Goal: Task Accomplishment & Management: Use online tool/utility

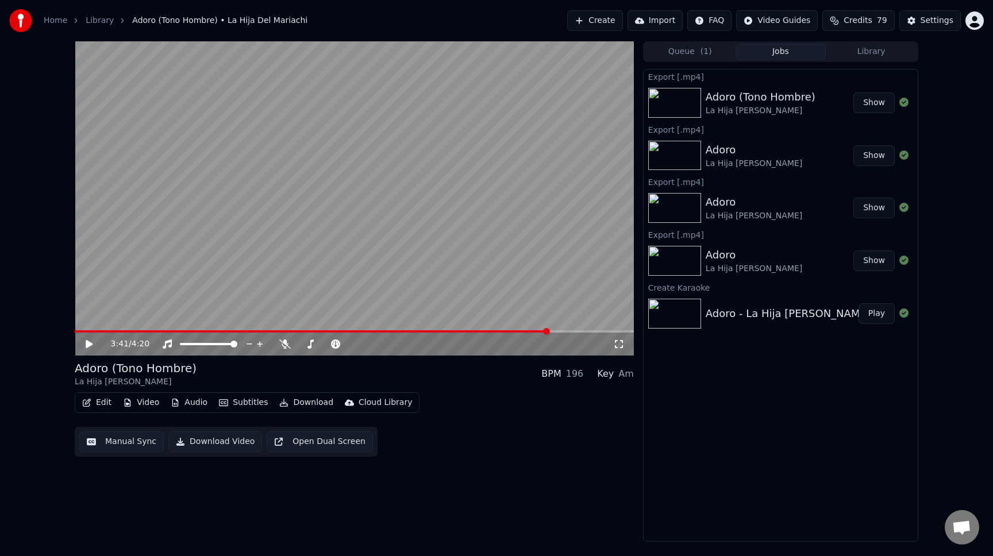
click at [869, 55] on button "Library" at bounding box center [871, 52] width 91 height 17
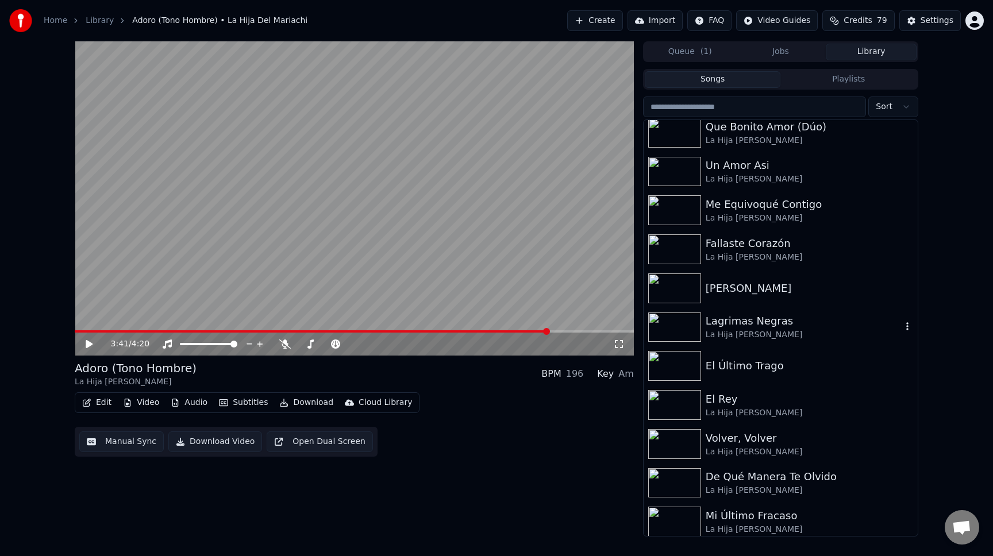
scroll to position [911, 0]
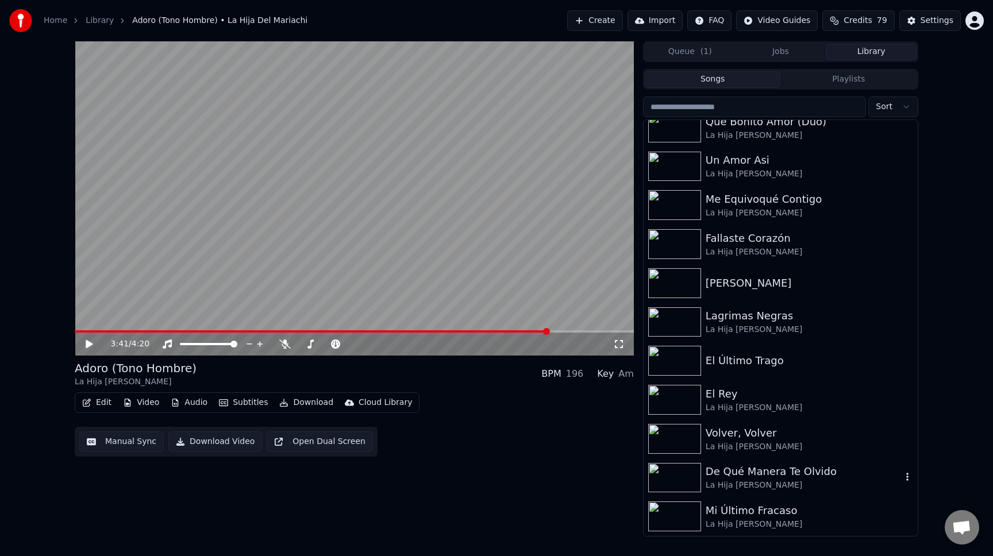
click at [843, 484] on div "La Hija [PERSON_NAME]" at bounding box center [804, 485] width 196 height 11
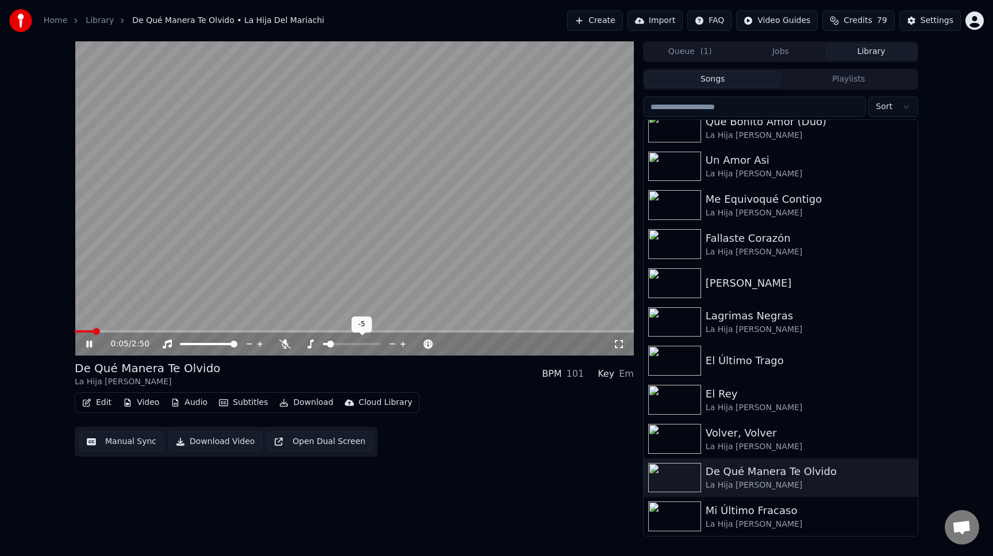
click at [401, 344] on icon at bounding box center [403, 344] width 6 height 6
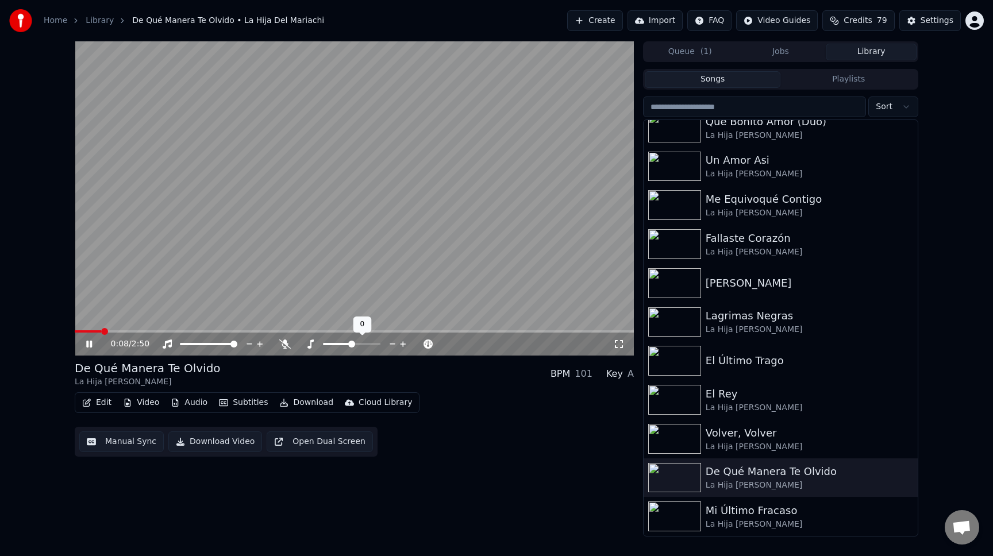
click at [401, 344] on icon at bounding box center [403, 344] width 6 height 6
click at [287, 344] on icon at bounding box center [284, 344] width 11 height 9
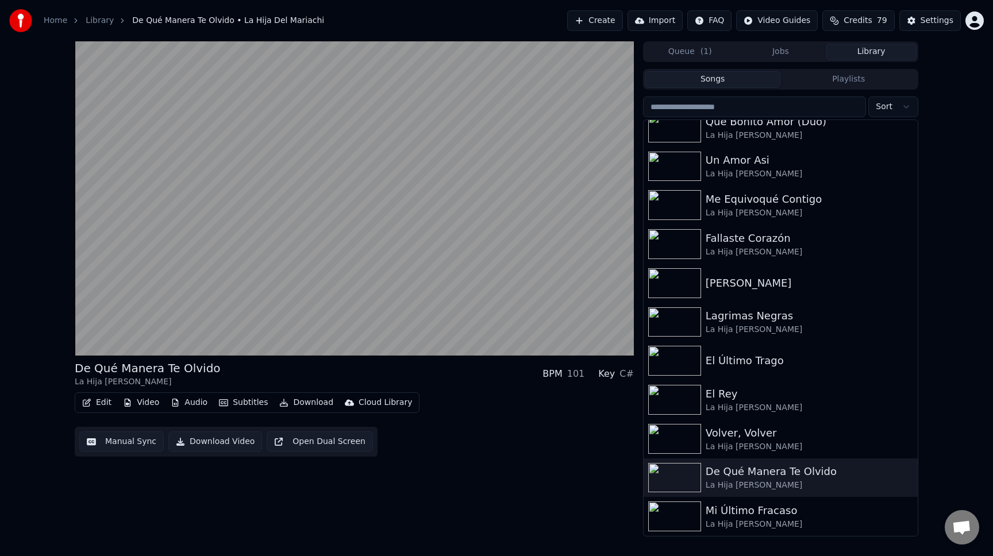
click at [230, 441] on button "Download Video" at bounding box center [215, 442] width 94 height 21
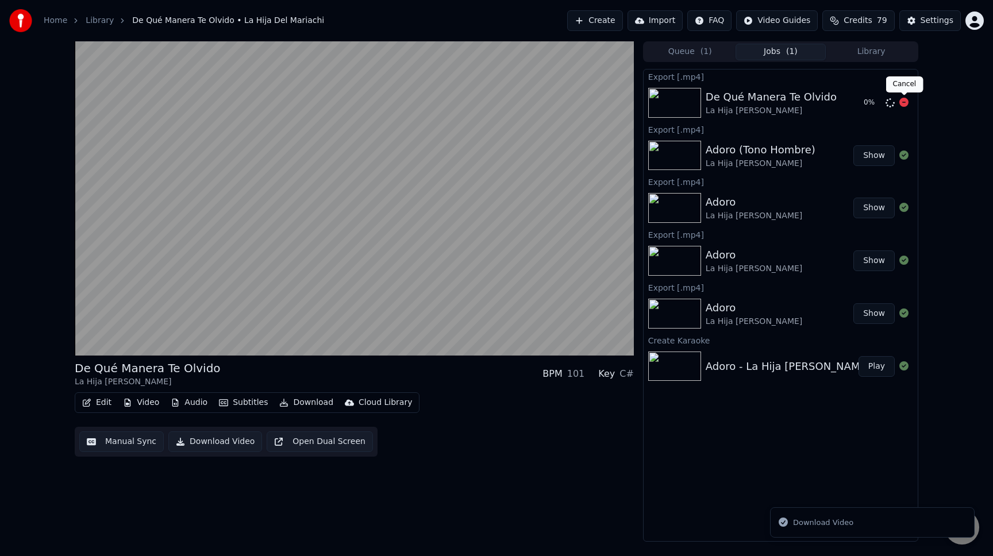
click at [903, 102] on icon at bounding box center [903, 102] width 9 height 9
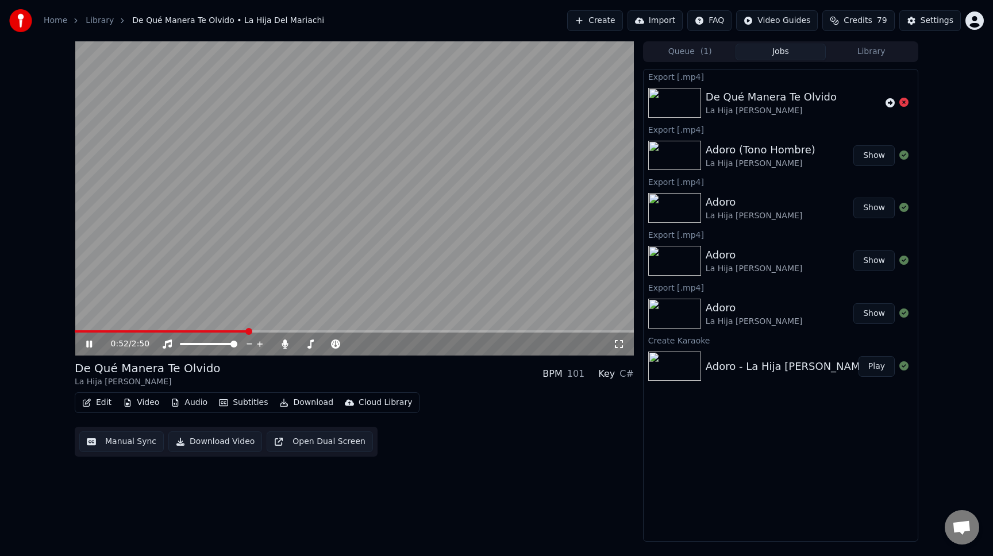
click at [157, 405] on button "Video" at bounding box center [140, 403] width 45 height 16
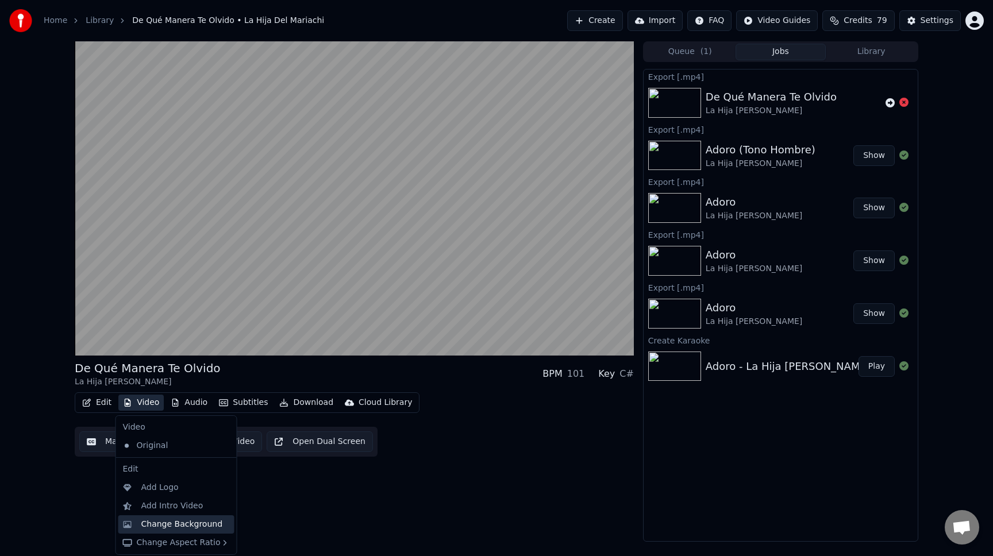
click at [167, 523] on div "Change Background" at bounding box center [182, 524] width 82 height 11
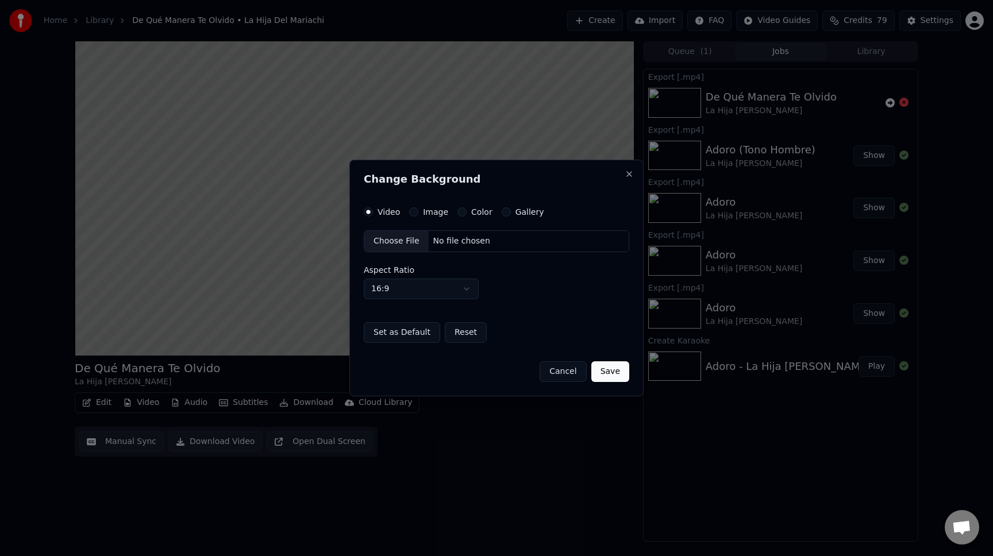
click at [409, 242] on div "Choose File" at bounding box center [396, 241] width 64 height 21
click at [402, 245] on div "Choose File" at bounding box center [396, 241] width 64 height 21
click at [430, 210] on label "Image" at bounding box center [435, 212] width 25 height 8
click at [418, 210] on button "Image" at bounding box center [413, 211] width 9 height 9
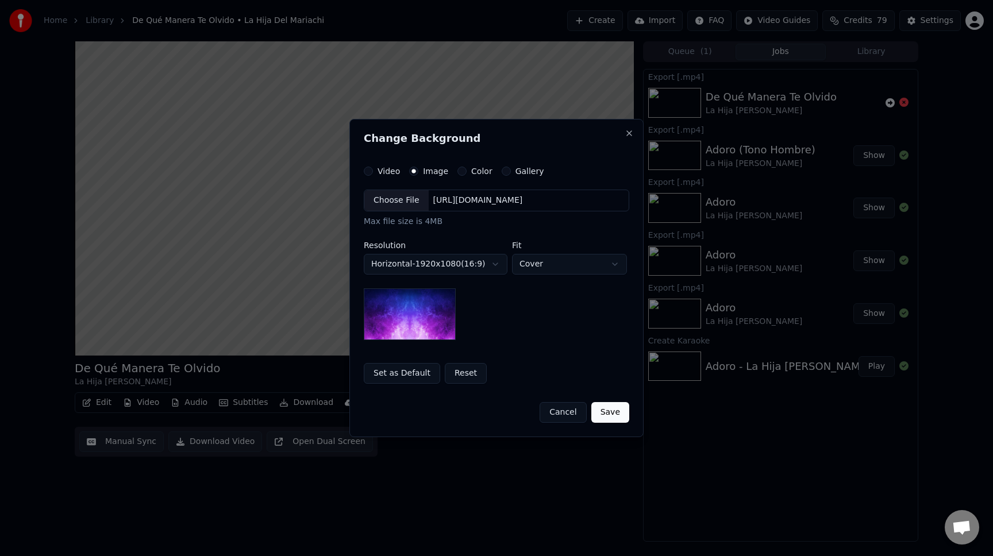
click at [403, 202] on div "Choose File" at bounding box center [396, 200] width 64 height 21
click at [611, 411] on button "Save" at bounding box center [610, 412] width 38 height 21
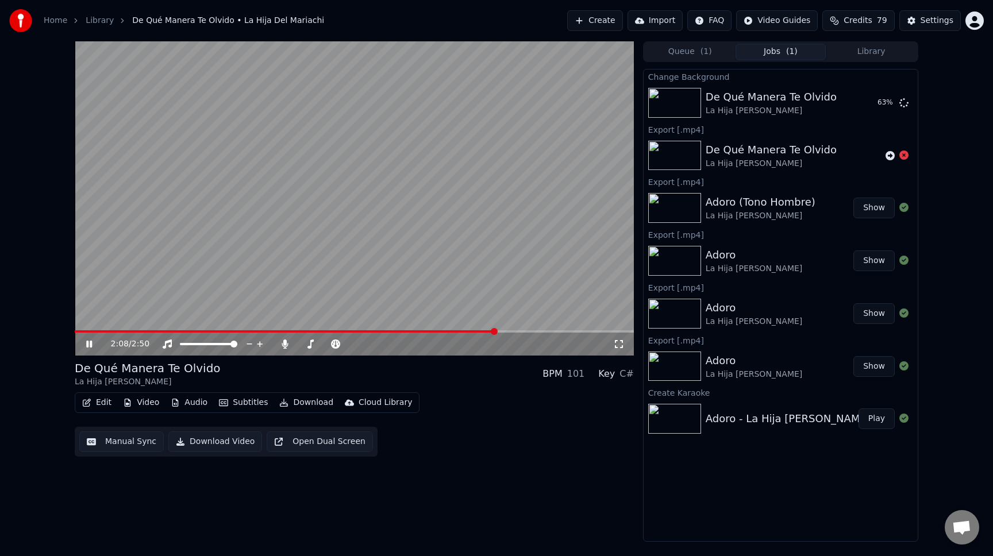
click at [498, 333] on span at bounding box center [494, 331] width 7 height 7
click at [502, 332] on span at bounding box center [354, 331] width 559 height 2
click at [453, 266] on video at bounding box center [354, 198] width 559 height 314
click at [873, 103] on button "Play" at bounding box center [876, 103] width 36 height 21
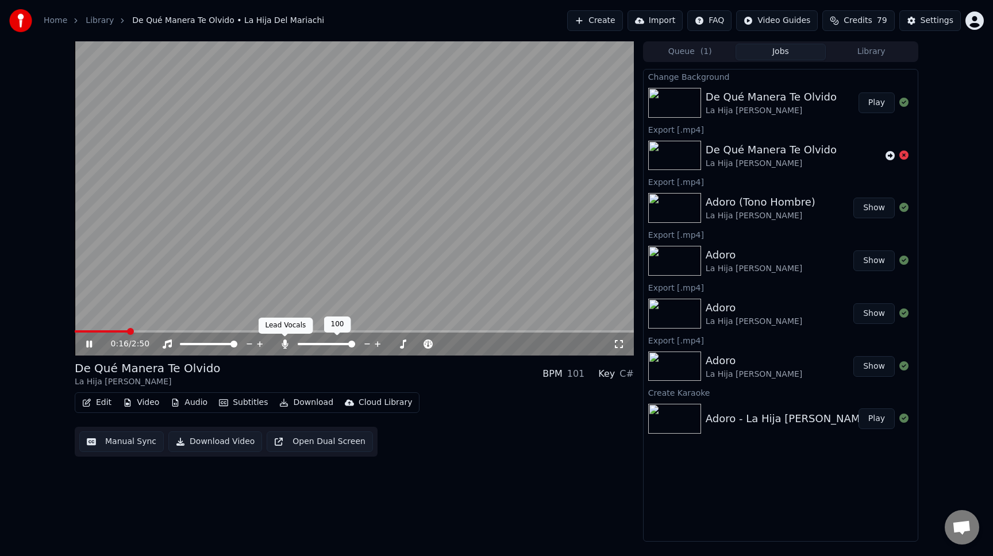
click at [288, 344] on icon at bounding box center [284, 344] width 11 height 9
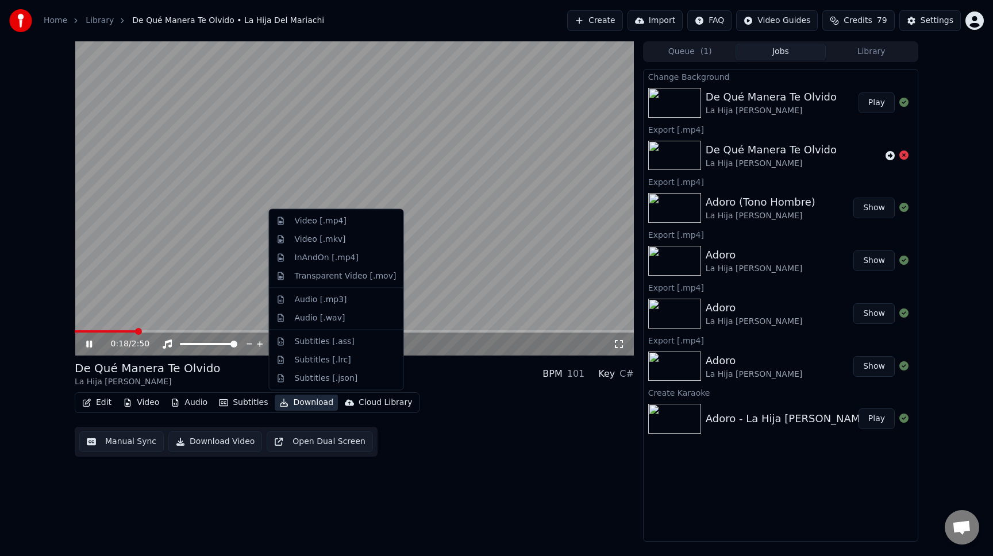
click at [306, 403] on button "Download" at bounding box center [306, 403] width 63 height 16
click at [324, 220] on div "Video [.mp4]" at bounding box center [321, 220] width 52 height 11
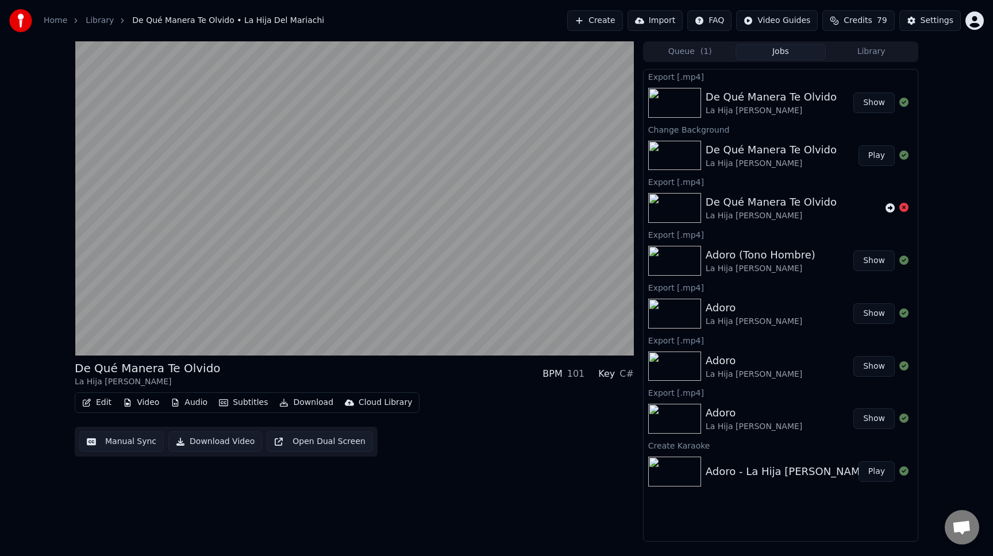
click at [880, 105] on button "Show" at bounding box center [873, 103] width 41 height 21
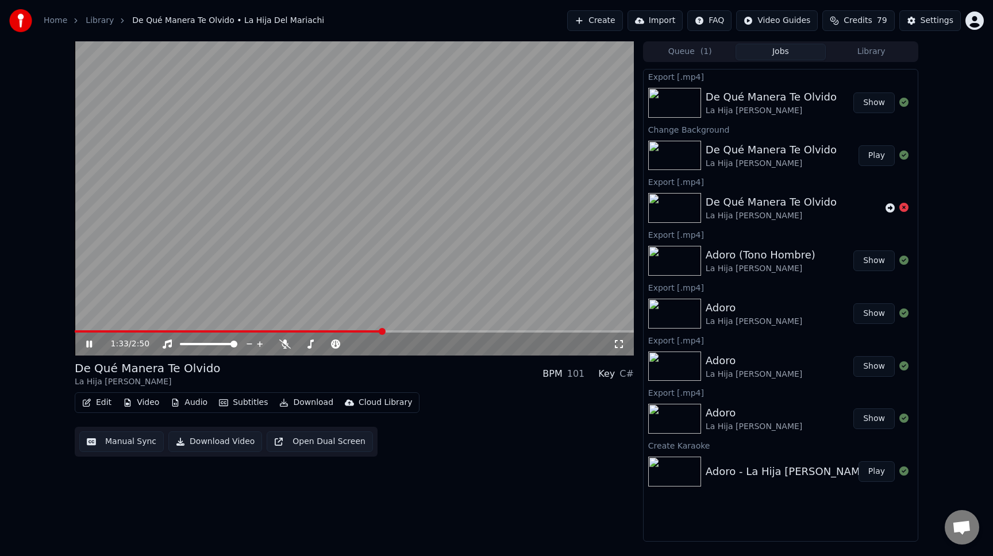
click at [285, 126] on video at bounding box center [354, 198] width 559 height 314
click at [609, 16] on button "Create" at bounding box center [595, 20] width 56 height 21
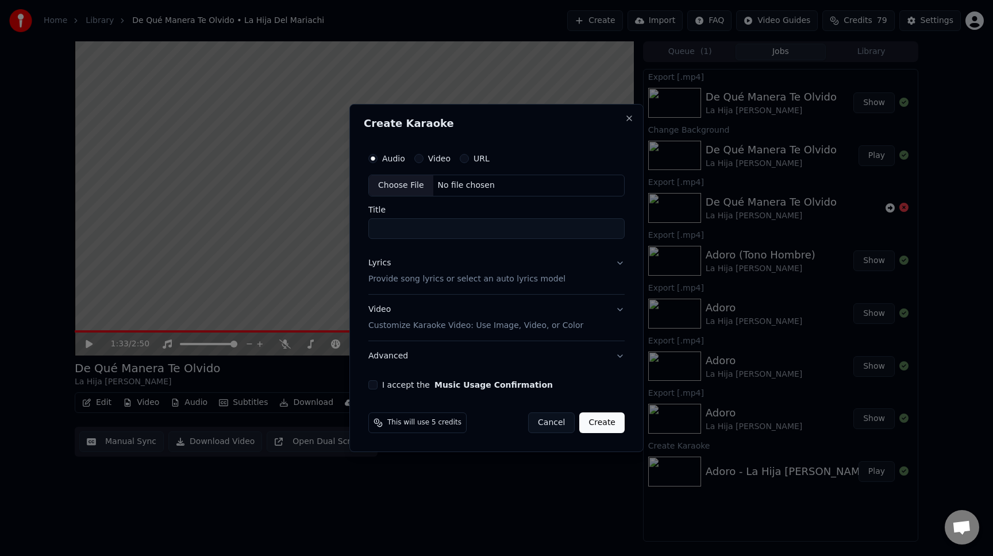
click at [422, 189] on div "Choose File" at bounding box center [401, 185] width 64 height 21
type input "**********"
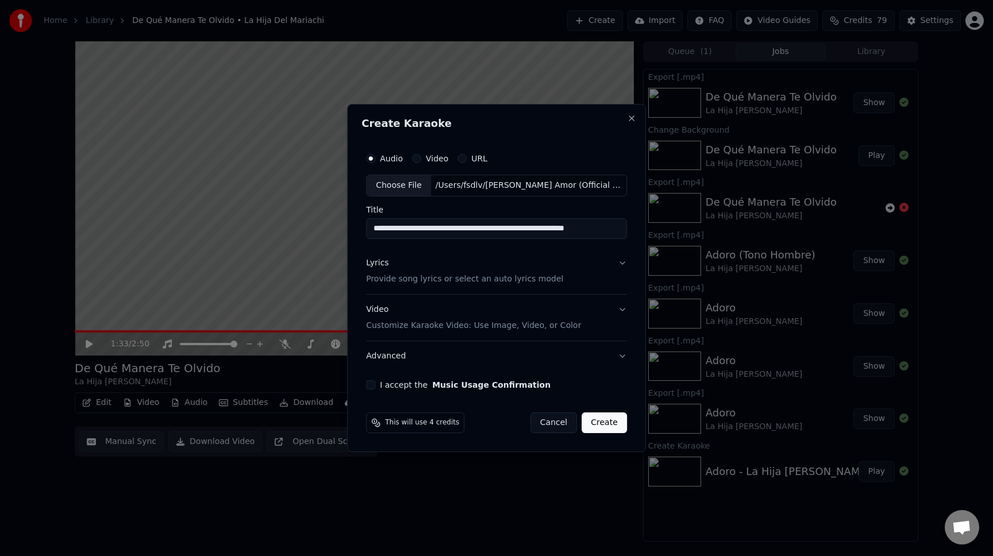
click at [474, 271] on div "Lyrics Provide song lyrics or select an auto lyrics model" at bounding box center [464, 271] width 197 height 28
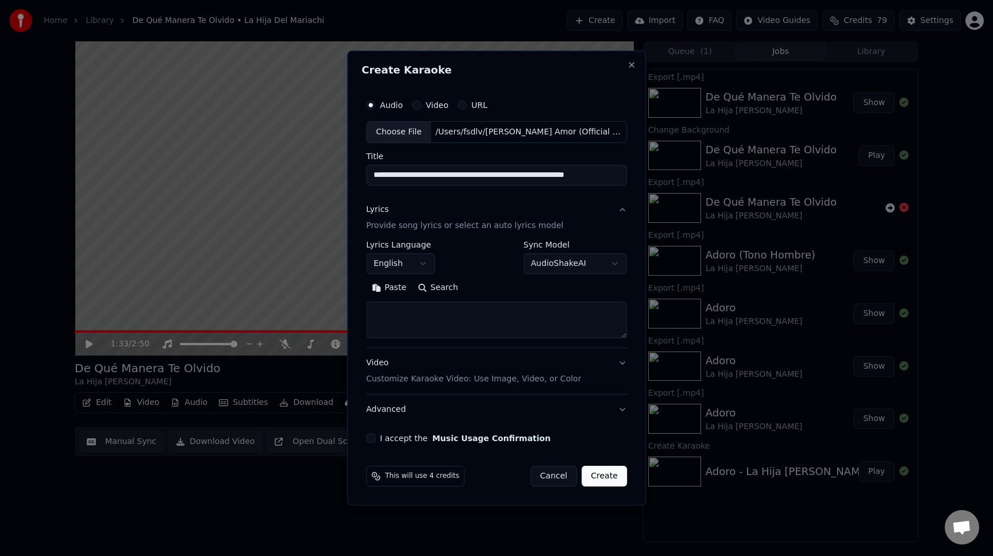
click at [403, 265] on body "**********" at bounding box center [496, 278] width 993 height 556
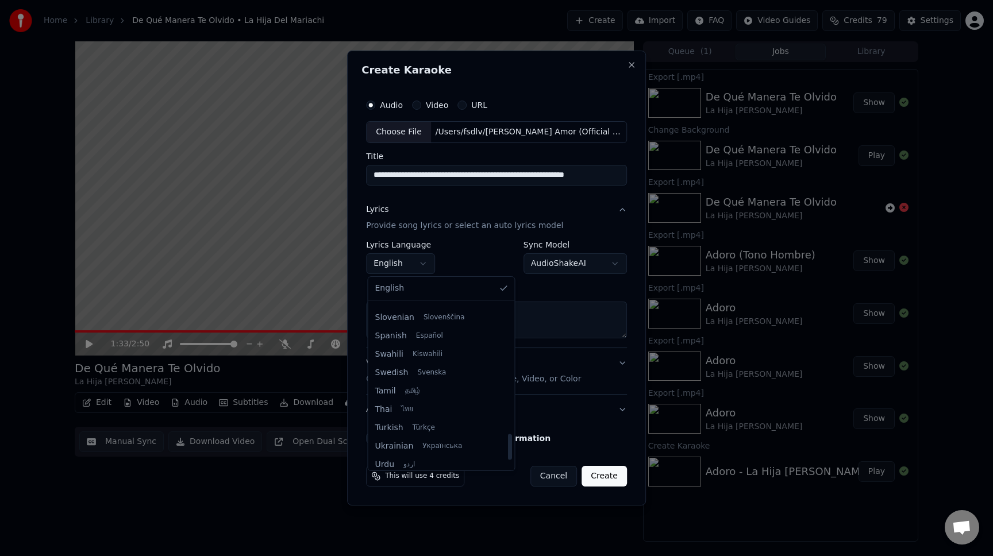
scroll to position [834, 0]
select select "**"
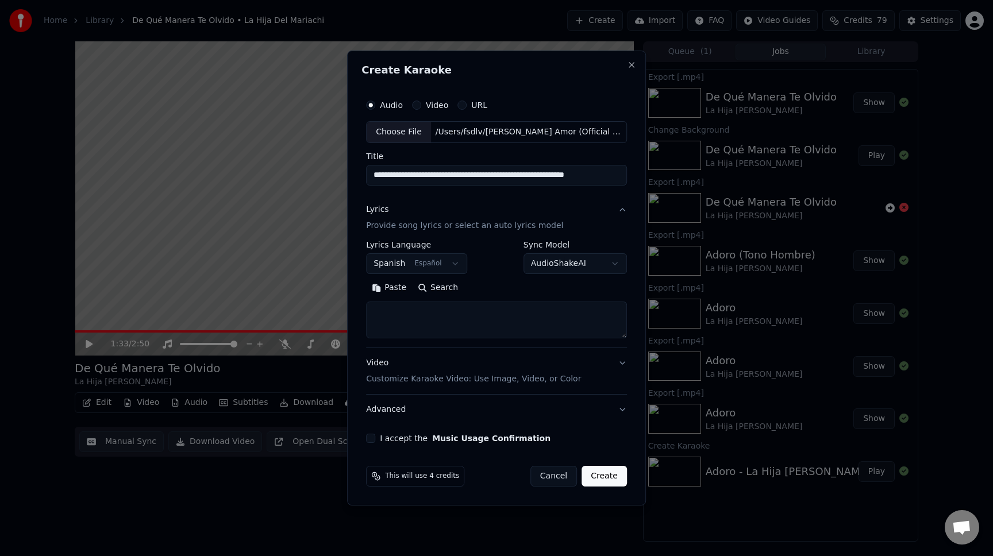
click at [429, 320] on textarea at bounding box center [496, 320] width 261 height 37
paste textarea "**********"
type textarea "**********"
click at [432, 366] on div "Video Customize Karaoke Video: Use Image, Video, or Color" at bounding box center [473, 371] width 215 height 28
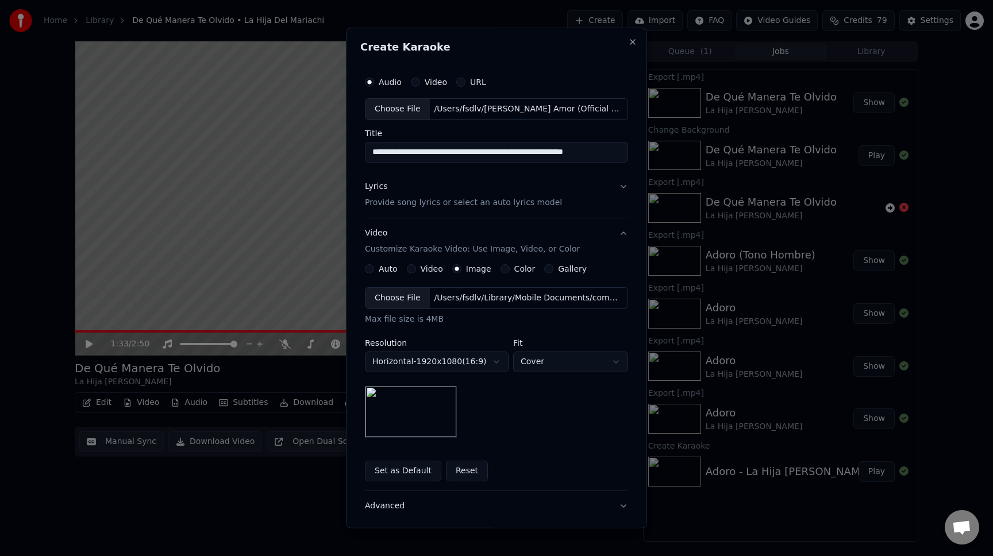
click at [396, 302] on div "Choose File" at bounding box center [397, 298] width 64 height 21
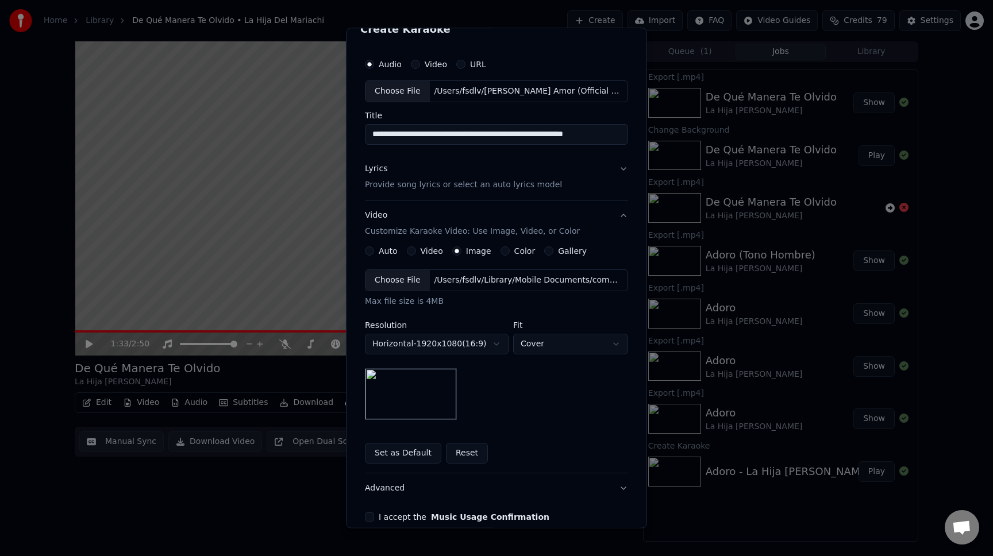
scroll to position [0, 0]
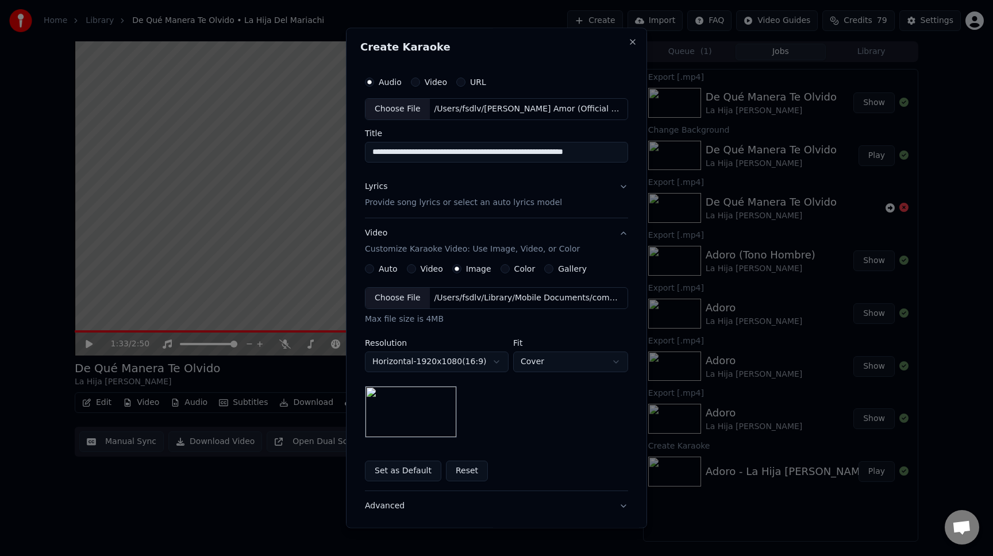
click at [457, 155] on input "**********" at bounding box center [496, 152] width 263 height 21
drag, startPoint x: 434, startPoint y: 154, endPoint x: 359, endPoint y: 157, distance: 75.9
click at [360, 157] on div "**********" at bounding box center [496, 305] width 272 height 478
drag, startPoint x: 477, startPoint y: 152, endPoint x: 647, endPoint y: 157, distance: 170.2
click at [647, 157] on div "**********" at bounding box center [496, 278] width 301 height 500
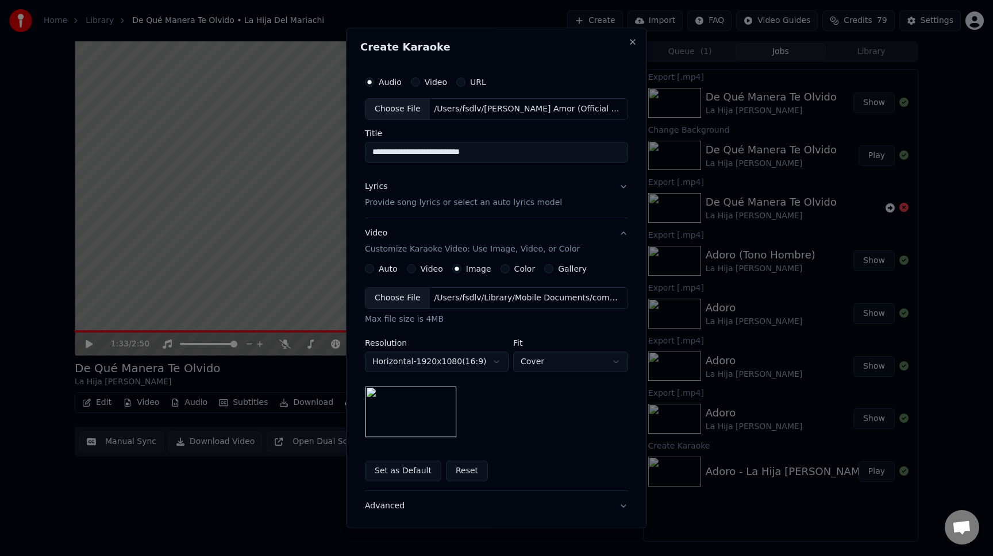
paste input "**********"
click at [479, 159] on input "**********" at bounding box center [496, 152] width 263 height 21
click at [479, 156] on input "**********" at bounding box center [496, 152] width 263 height 21
drag, startPoint x: 433, startPoint y: 153, endPoint x: 360, endPoint y: 153, distance: 73.0
click at [365, 153] on input "**********" at bounding box center [496, 152] width 263 height 21
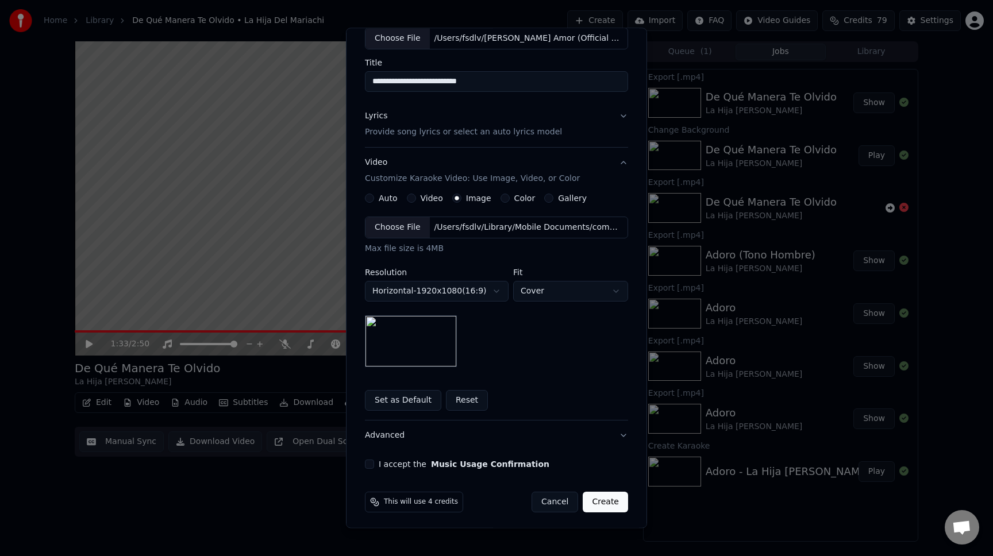
scroll to position [74, 0]
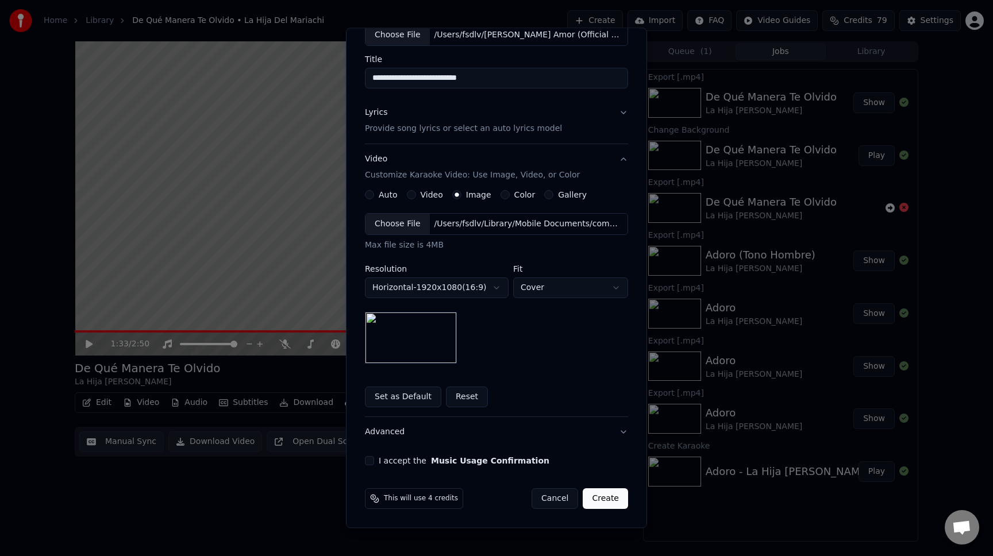
type input "**********"
click at [365, 464] on button "I accept the Music Usage Confirmation" at bounding box center [369, 460] width 9 height 9
click at [606, 500] on button "Create" at bounding box center [605, 498] width 45 height 21
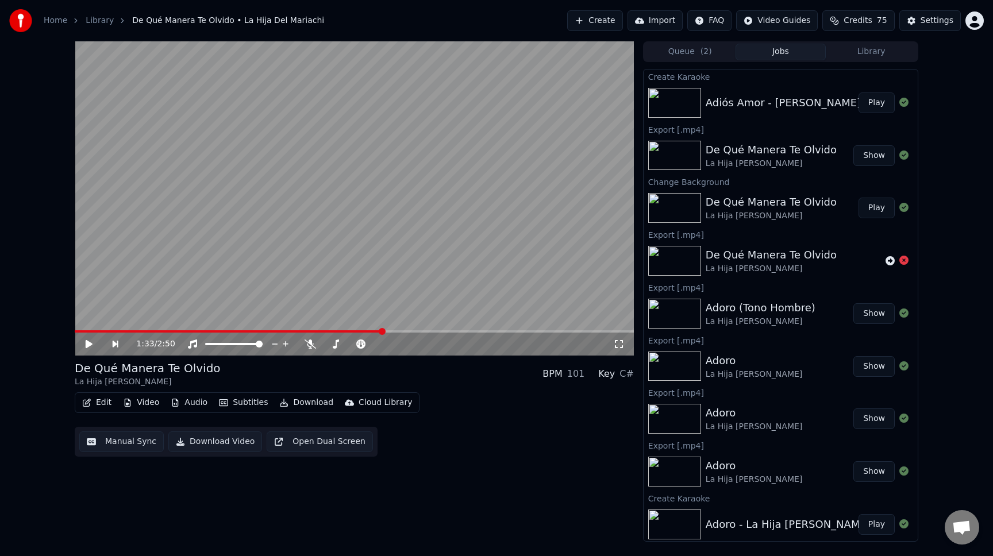
click at [869, 100] on button "Play" at bounding box center [876, 103] width 36 height 21
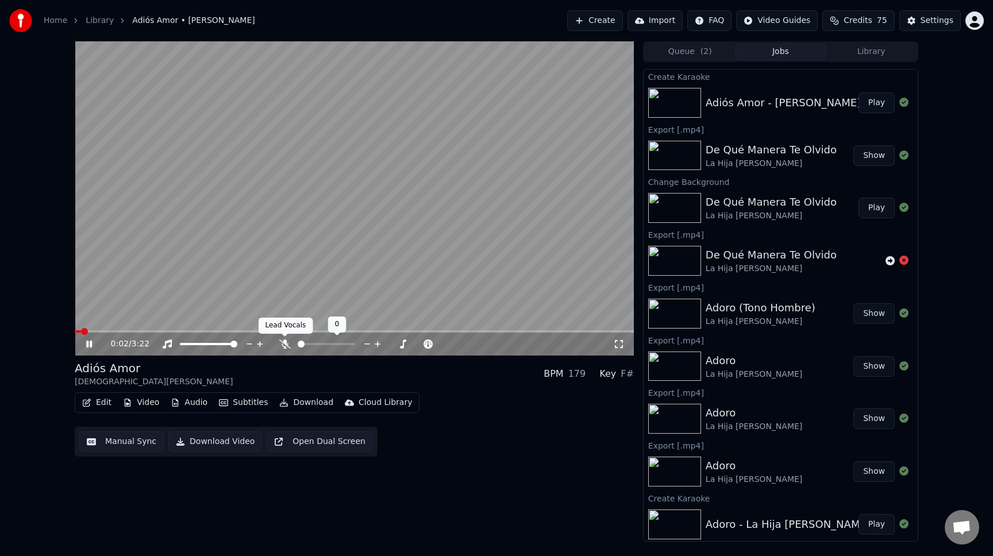
click at [287, 348] on icon at bounding box center [284, 344] width 11 height 9
click at [391, 345] on icon at bounding box center [392, 343] width 11 height 11
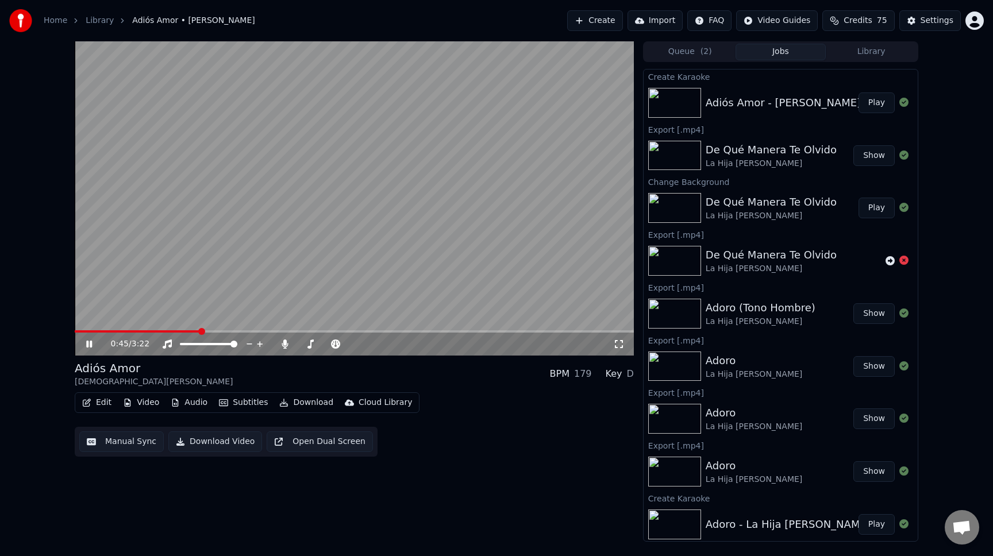
click at [206, 332] on span at bounding box center [354, 331] width 559 height 2
click at [402, 345] on icon at bounding box center [403, 343] width 11 height 11
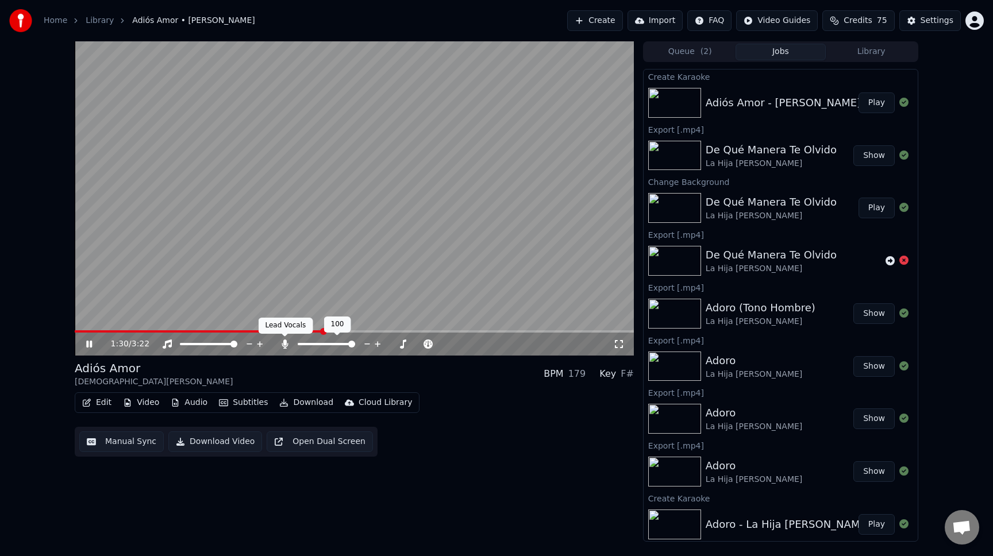
click at [287, 344] on icon at bounding box center [285, 344] width 6 height 9
click at [426, 333] on span at bounding box center [354, 331] width 559 height 2
click at [479, 331] on span at bounding box center [354, 331] width 559 height 2
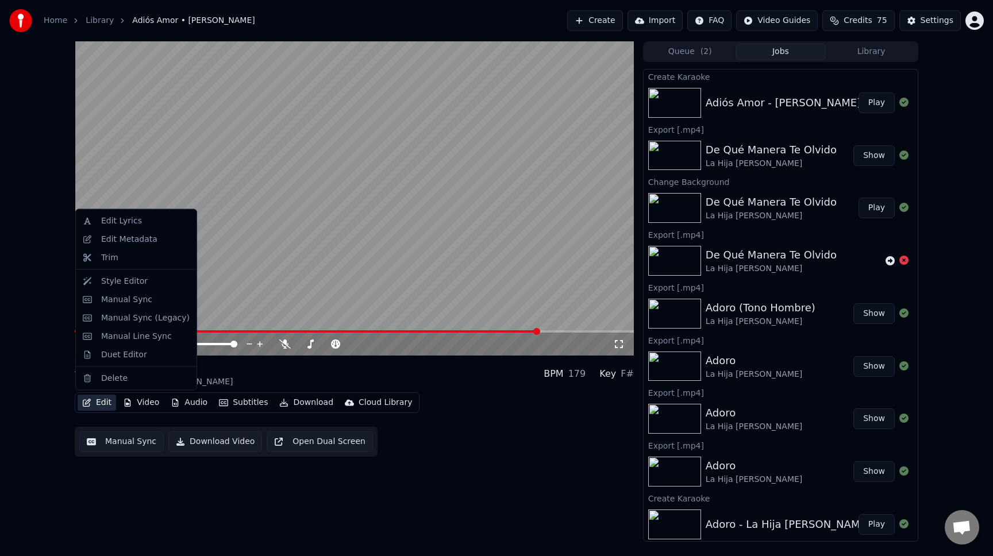
click at [94, 405] on button "Edit" at bounding box center [97, 403] width 38 height 16
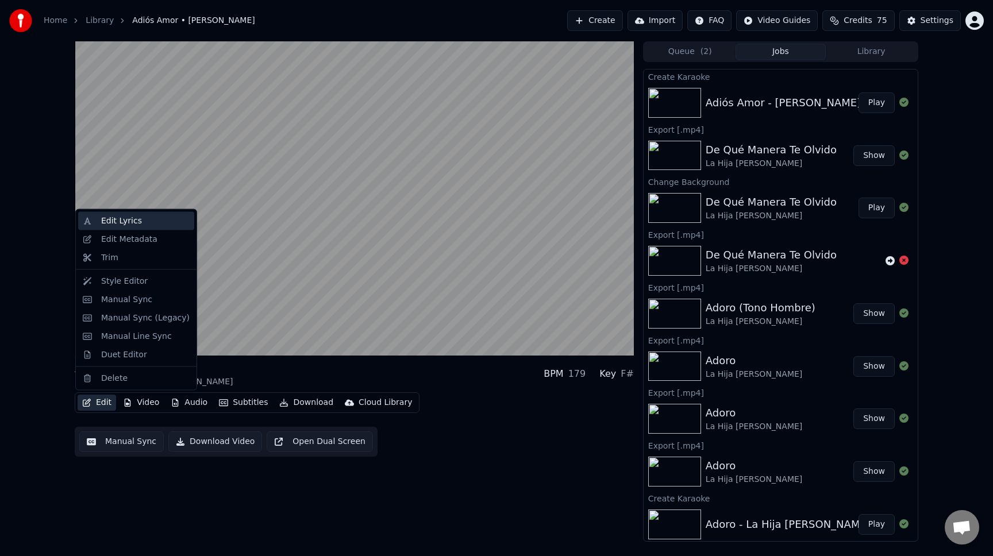
click at [124, 222] on div "Edit Lyrics" at bounding box center [121, 220] width 41 height 11
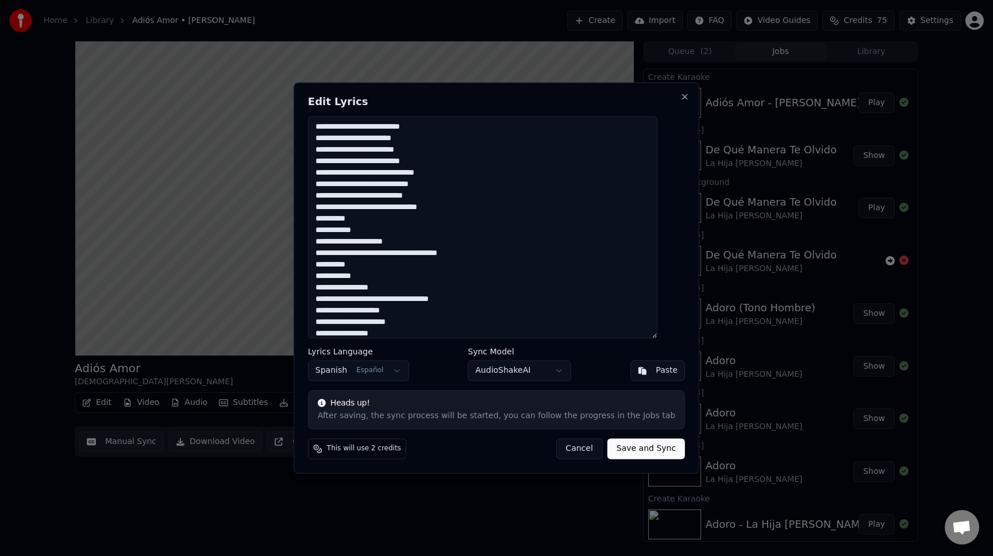
click at [567, 449] on button "Cancel" at bounding box center [579, 449] width 47 height 21
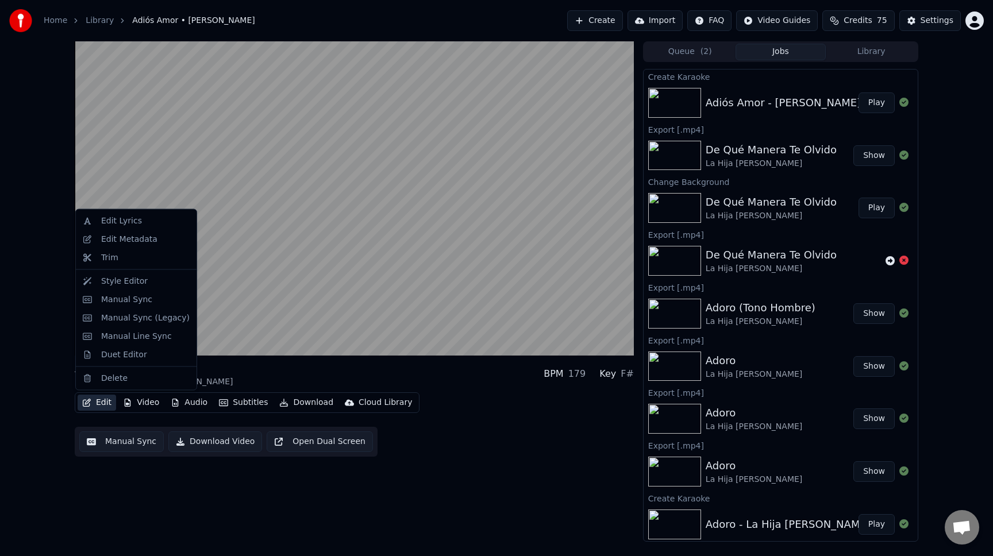
click at [103, 406] on button "Edit" at bounding box center [97, 403] width 38 height 16
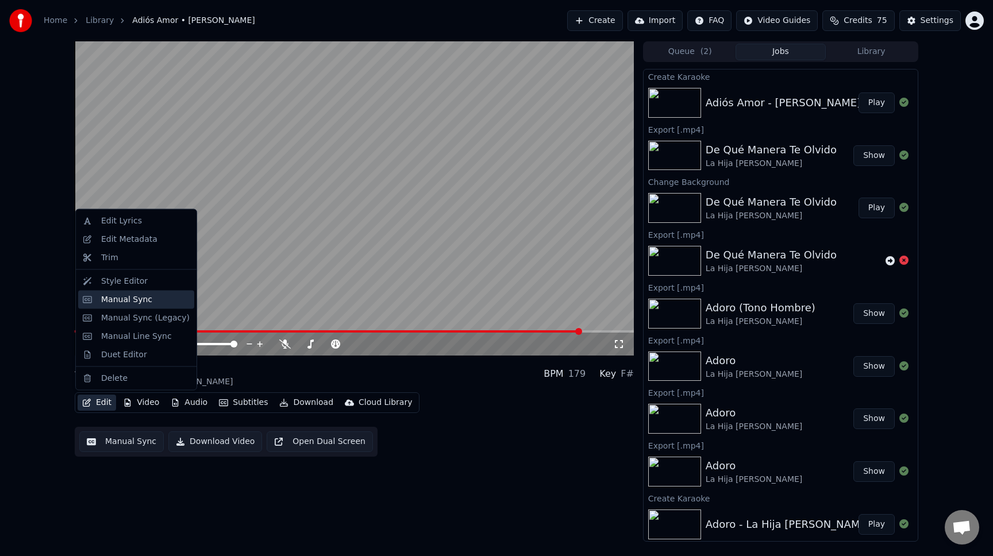
click at [121, 301] on div "Manual Sync" at bounding box center [126, 299] width 51 height 11
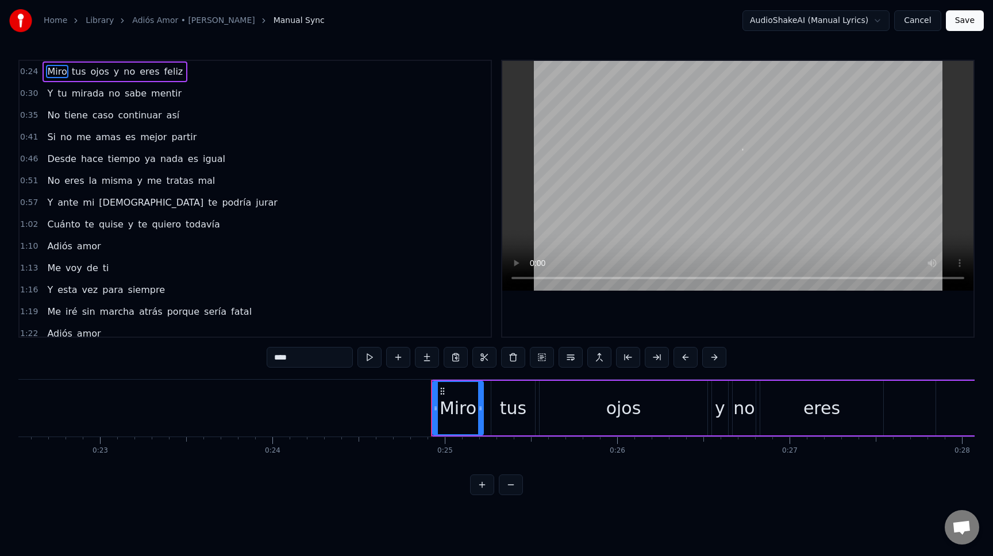
scroll to position [0, 4238]
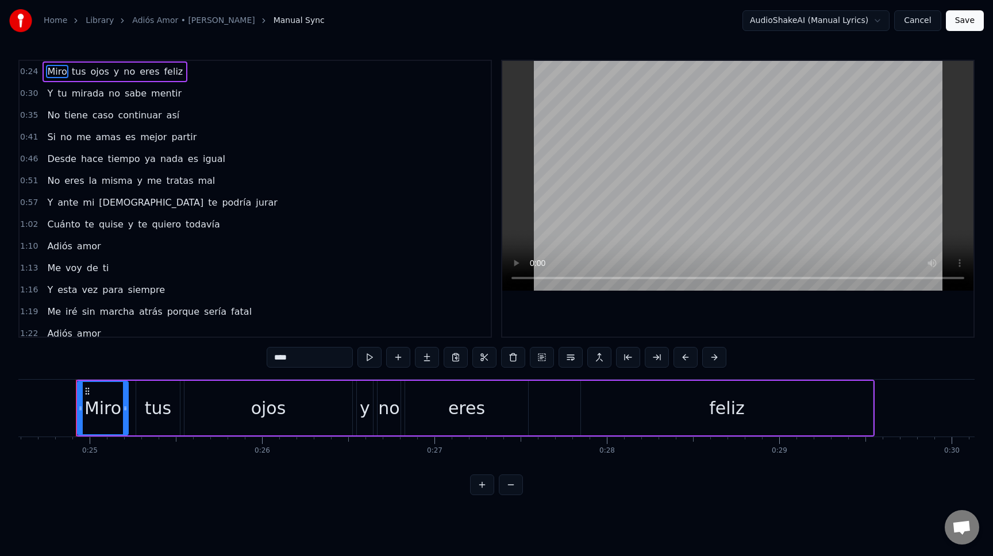
click at [109, 410] on div "Miro" at bounding box center [102, 408] width 37 height 26
click at [103, 411] on div "Miro" at bounding box center [102, 408] width 37 height 26
click at [306, 357] on input "****" at bounding box center [310, 357] width 86 height 21
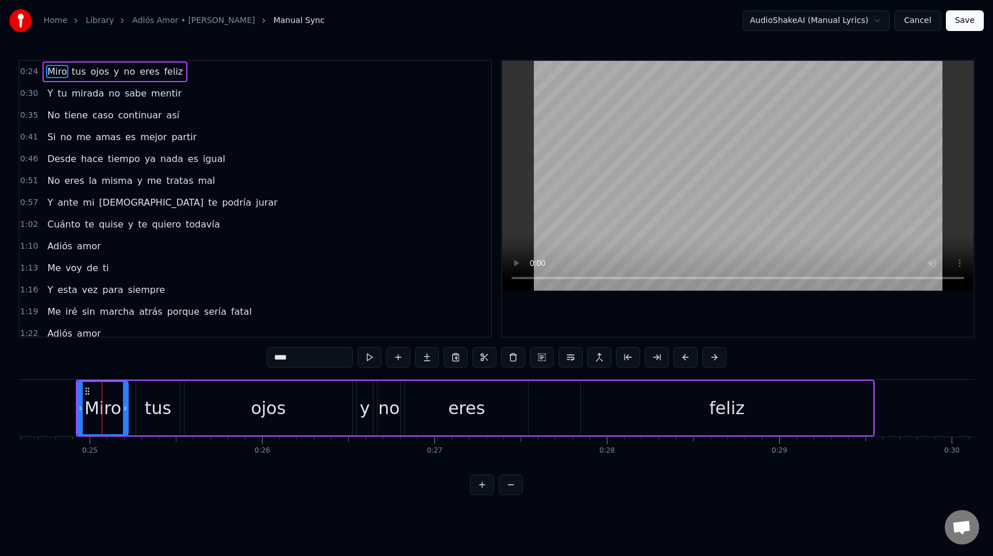
click at [88, 182] on span "la" at bounding box center [92, 180] width 10 height 13
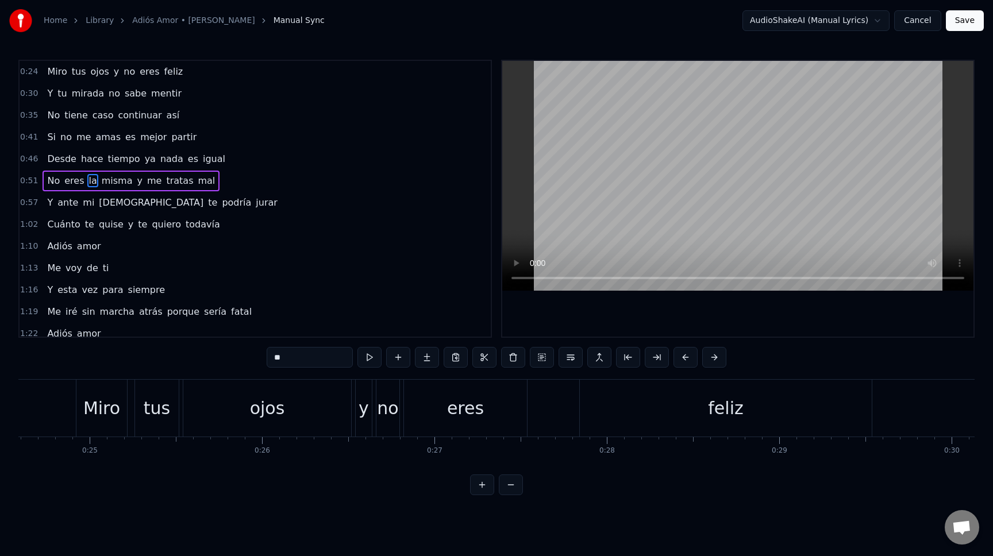
click at [88, 182] on span "la" at bounding box center [92, 180] width 10 height 13
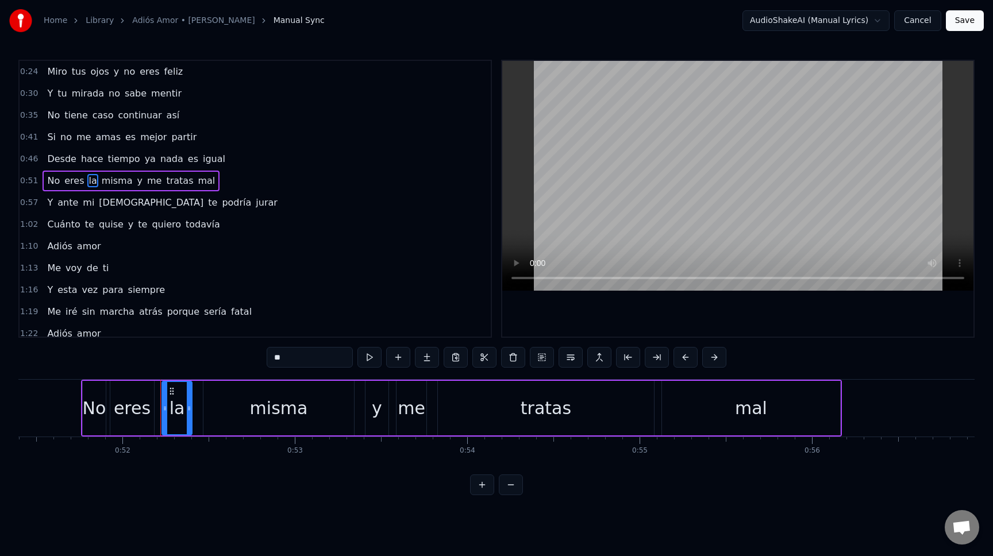
scroll to position [0, 8944]
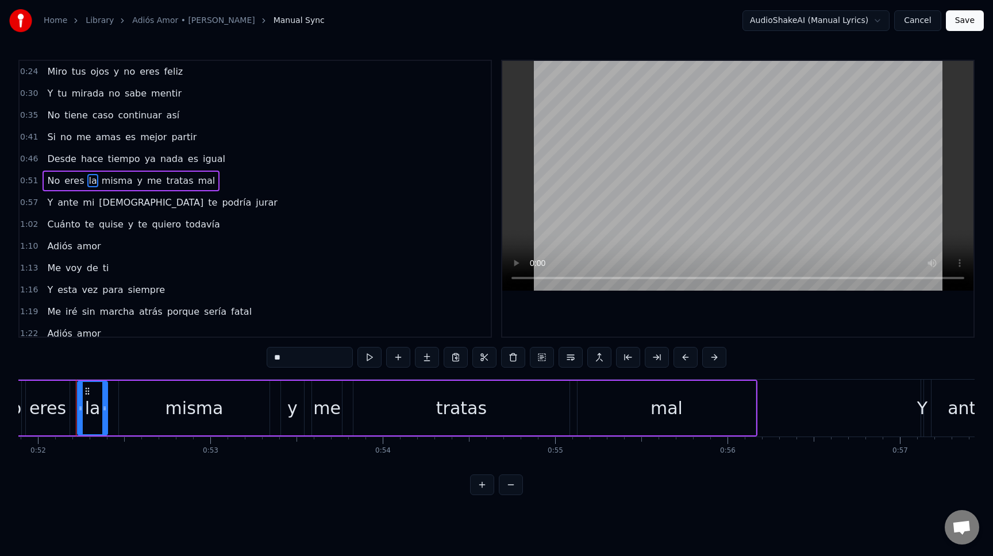
drag, startPoint x: 290, startPoint y: 357, endPoint x: 265, endPoint y: 357, distance: 24.7
click at [265, 357] on div "0:24 Miro tus ojos y no eres feliz 0:30 Y tu mirada no sabe mentir 0:35 No tien…" at bounding box center [496, 278] width 956 height 436
click at [120, 182] on span "misma" at bounding box center [117, 180] width 33 height 13
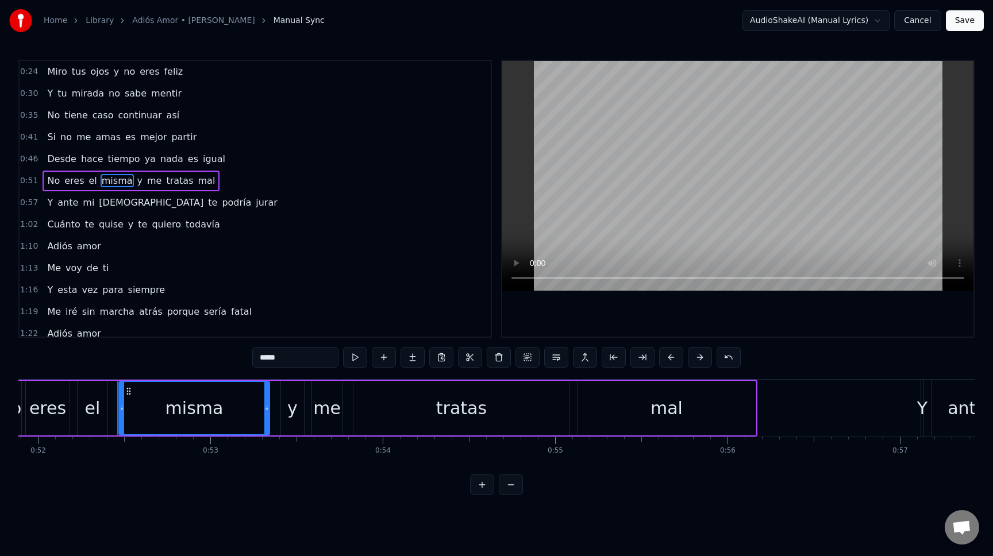
click at [303, 362] on input "*****" at bounding box center [295, 357] width 86 height 21
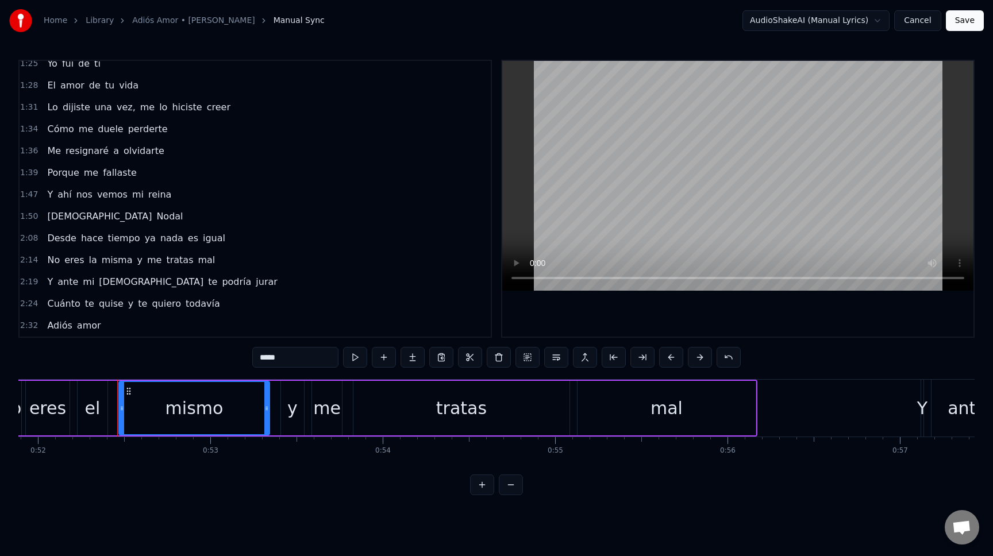
scroll to position [300, 0]
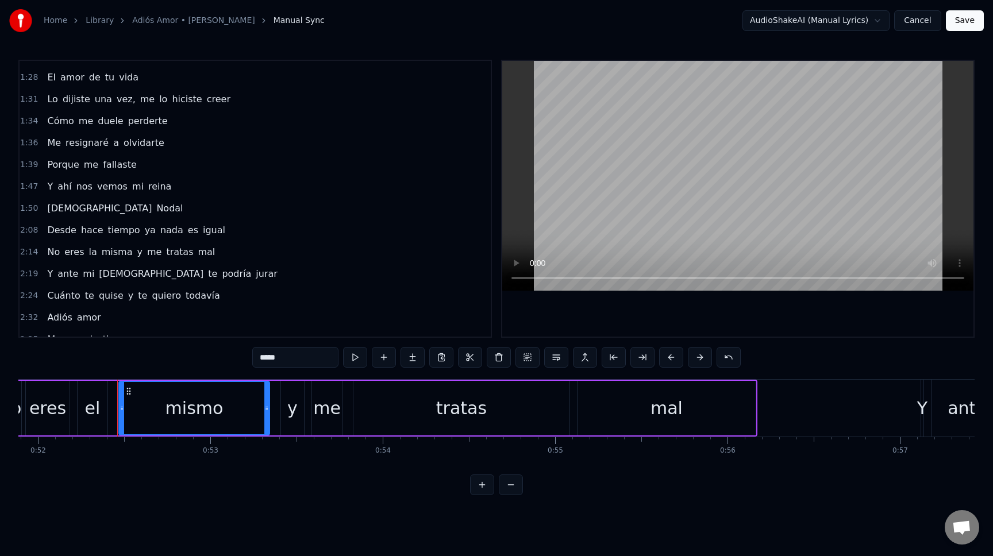
click at [152, 187] on span "reina" at bounding box center [159, 186] width 25 height 13
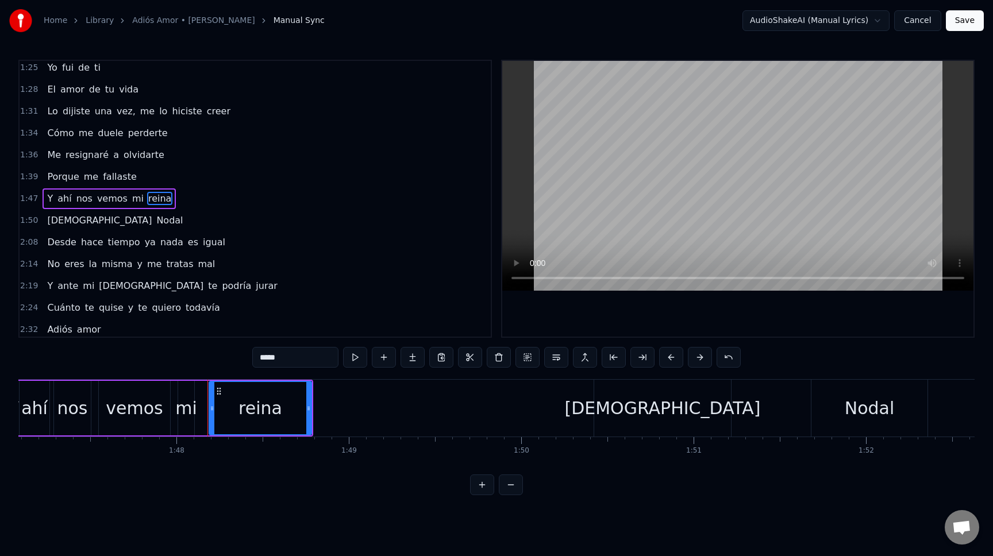
scroll to position [0, 18591]
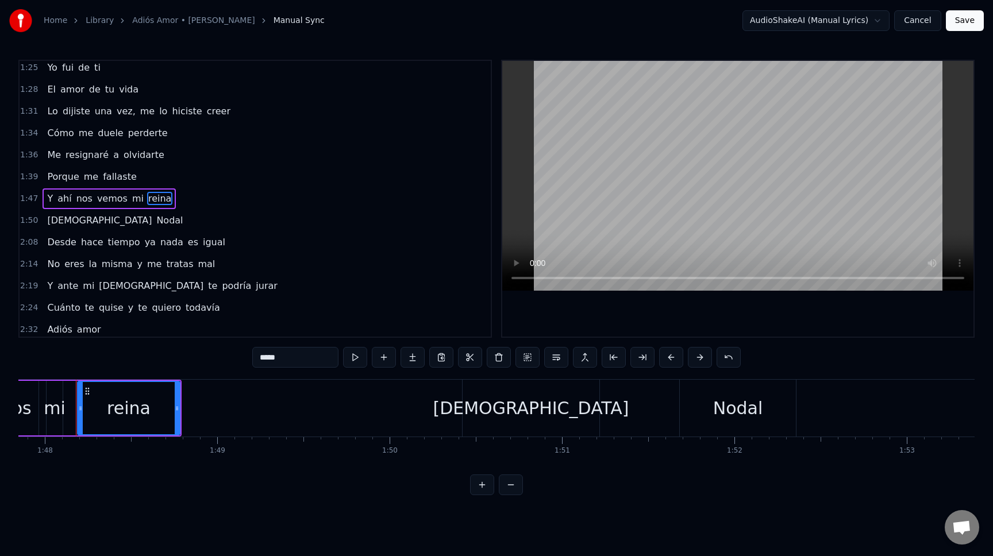
click at [314, 360] on input "*****" at bounding box center [295, 357] width 86 height 21
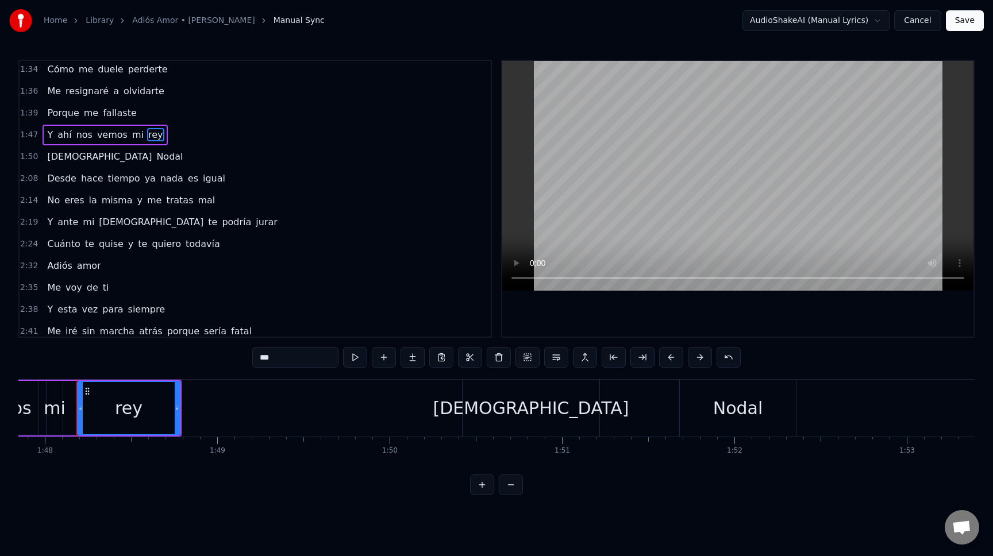
scroll to position [352, 0]
click at [90, 203] on span "la" at bounding box center [92, 199] width 10 height 13
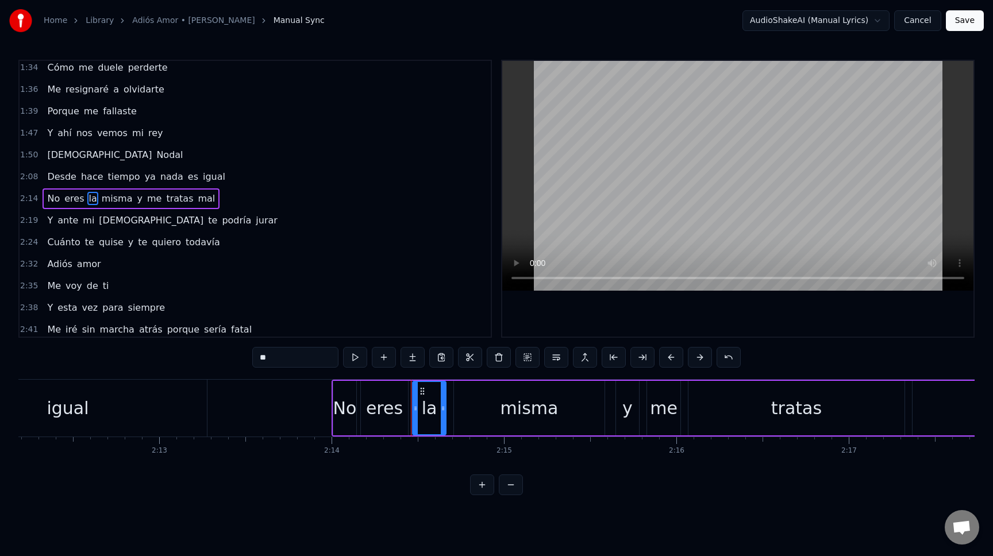
scroll to position [0, 23121]
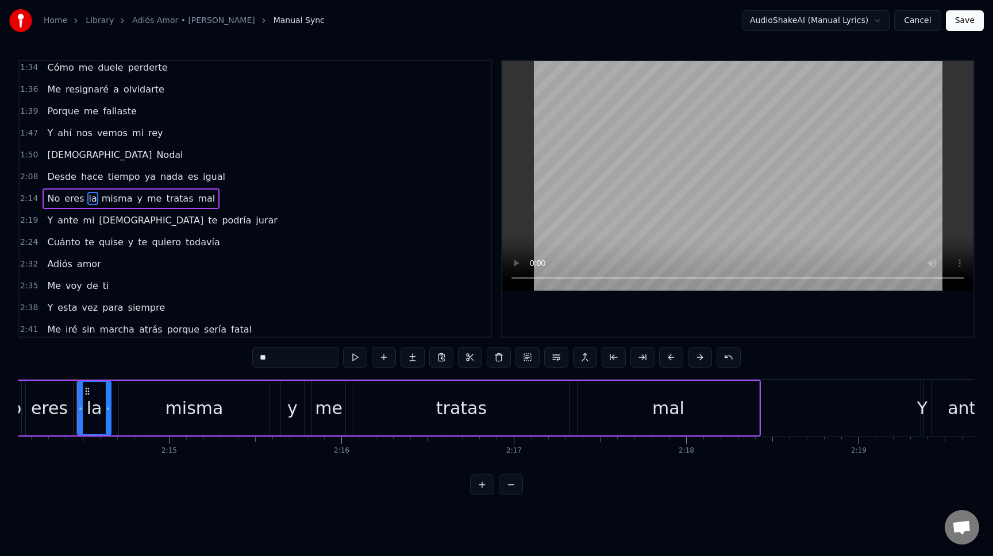
click at [322, 356] on input "**" at bounding box center [295, 357] width 86 height 21
type input "*"
click at [111, 198] on span "misma" at bounding box center [117, 198] width 33 height 13
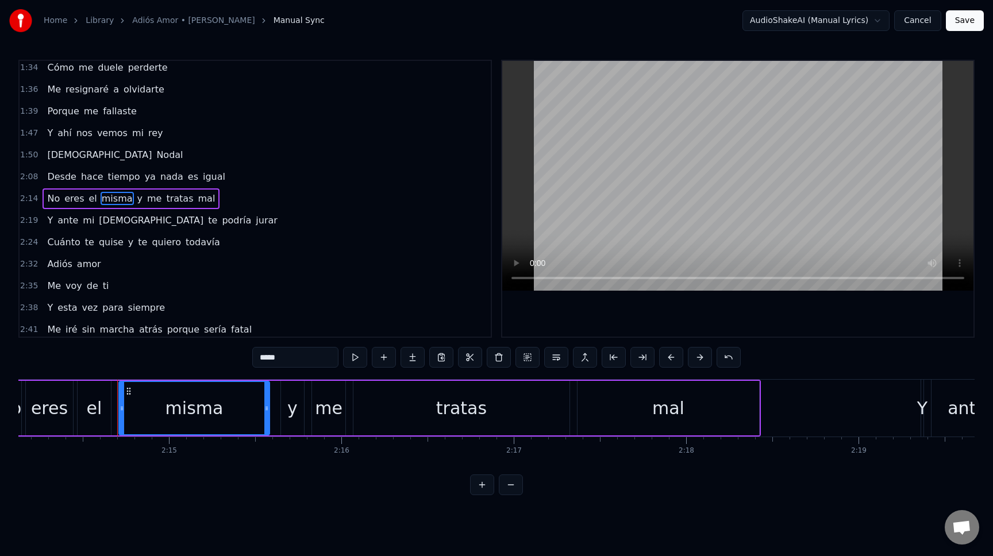
click at [305, 358] on input "*****" at bounding box center [295, 357] width 86 height 21
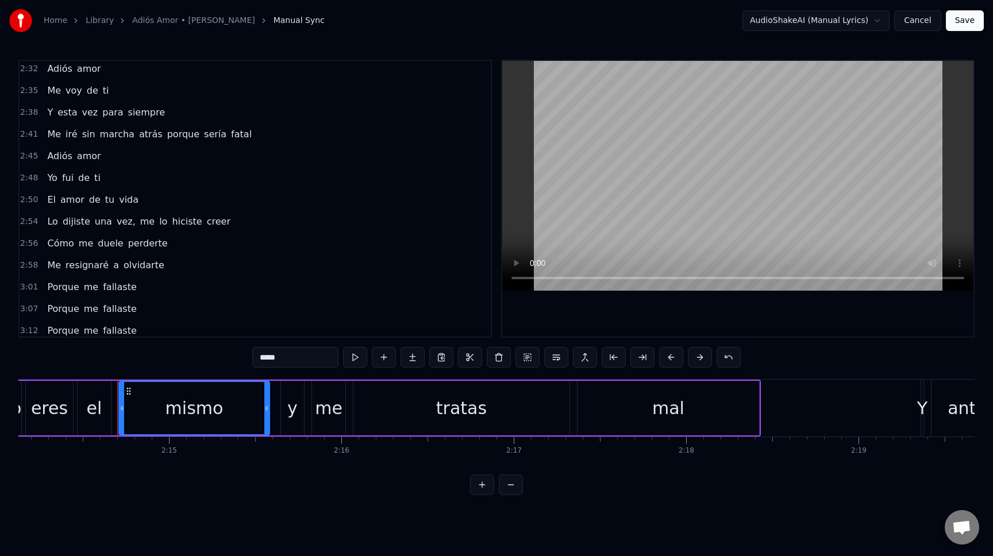
scroll to position [554, 0]
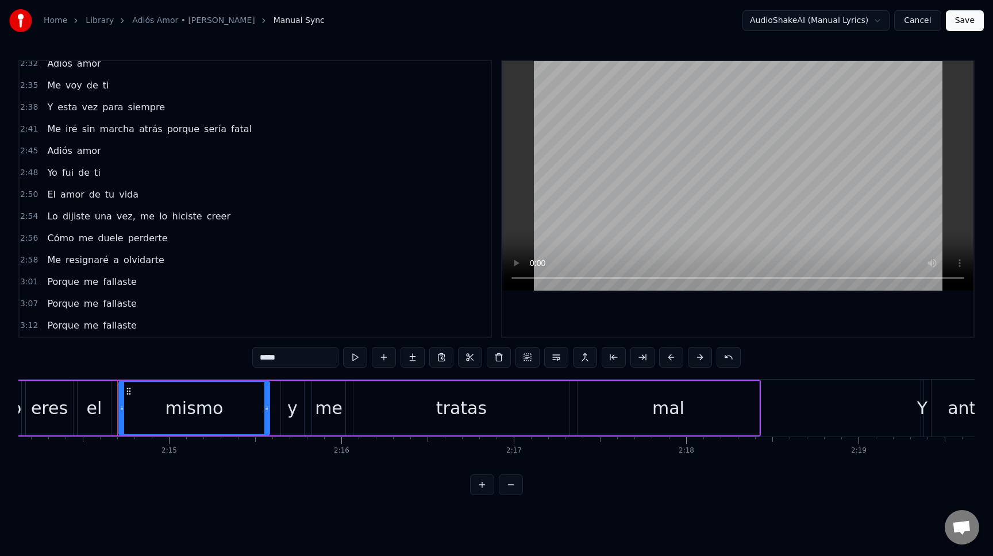
type input "*****"
click at [963, 24] on button "Save" at bounding box center [965, 20] width 38 height 21
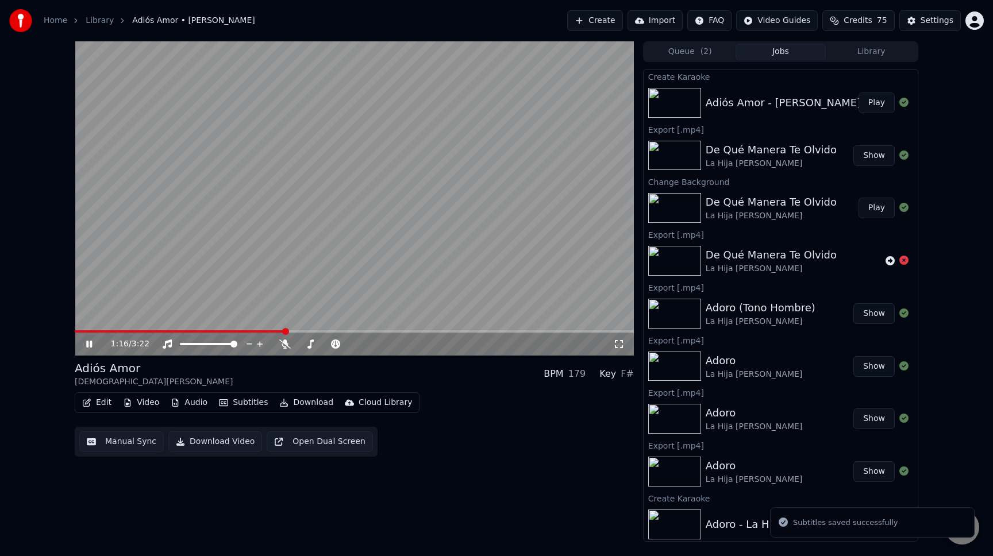
click at [284, 330] on span at bounding box center [354, 331] width 559 height 2
click at [309, 332] on span at bounding box center [354, 331] width 559 height 2
click at [288, 345] on icon at bounding box center [284, 344] width 11 height 9
click at [511, 330] on span at bounding box center [354, 331] width 559 height 2
click at [553, 332] on span at bounding box center [354, 331] width 559 height 2
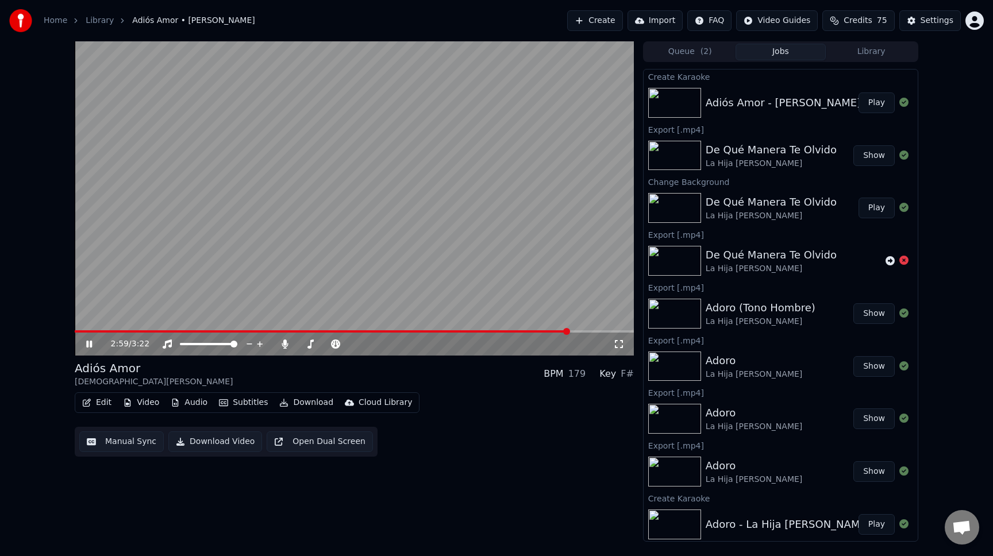
click at [591, 330] on span at bounding box center [354, 331] width 559 height 2
click at [285, 347] on icon at bounding box center [284, 344] width 11 height 9
click at [306, 241] on video at bounding box center [354, 198] width 559 height 314
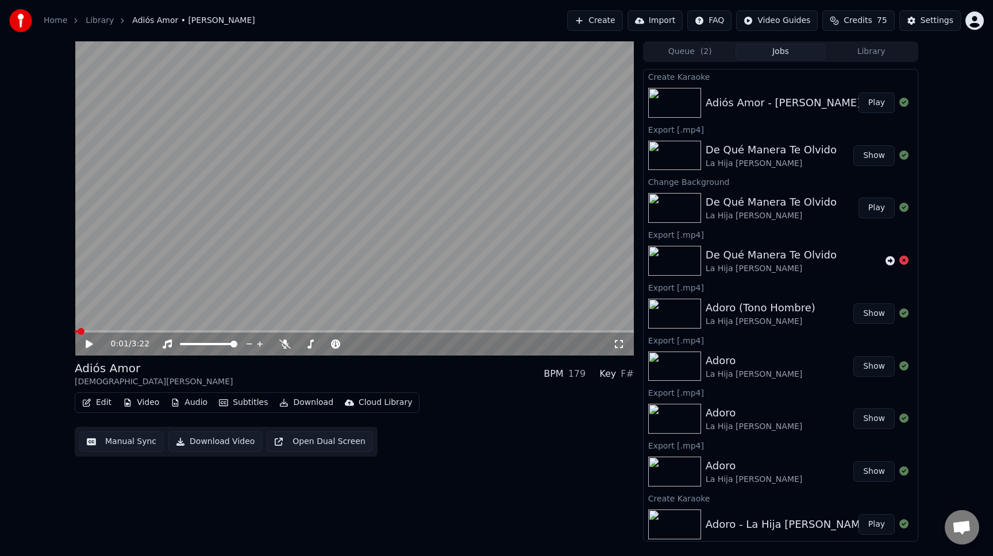
click at [76, 331] on span at bounding box center [76, 331] width 3 height 2
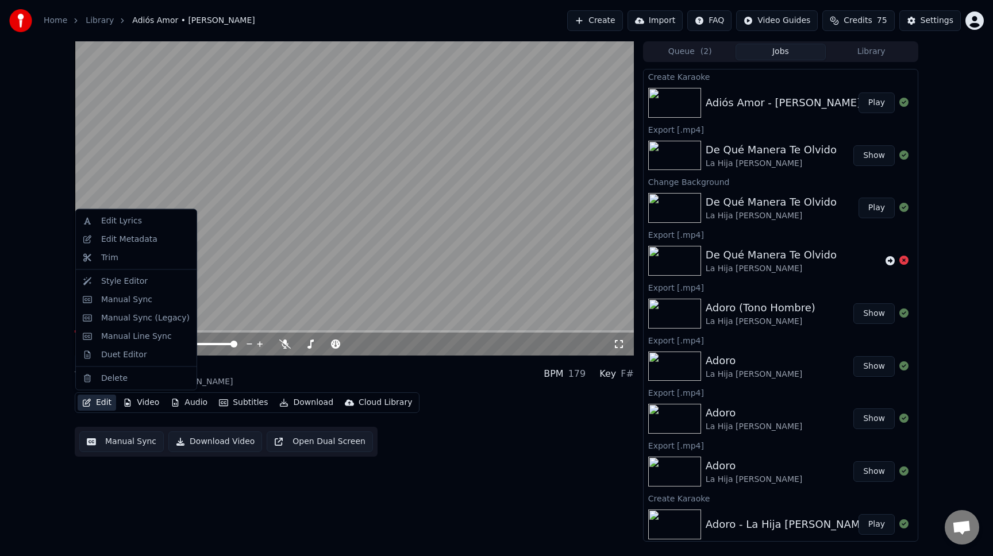
click at [96, 404] on button "Edit" at bounding box center [97, 403] width 38 height 16
click at [127, 243] on div "Edit Metadata" at bounding box center [129, 238] width 56 height 11
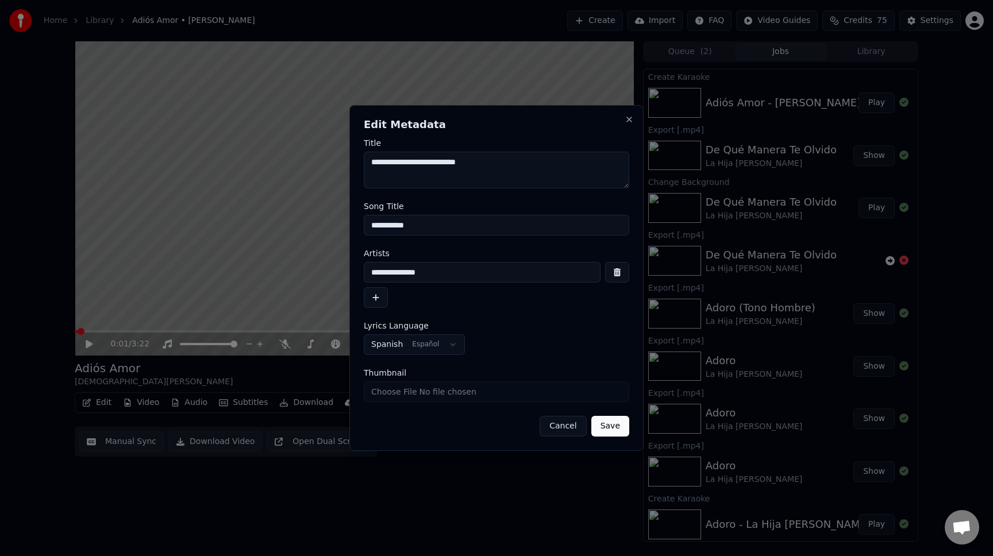
click at [449, 226] on input "**********" at bounding box center [496, 225] width 265 height 21
type input "**********"
click at [611, 431] on button "Save" at bounding box center [610, 426] width 38 height 21
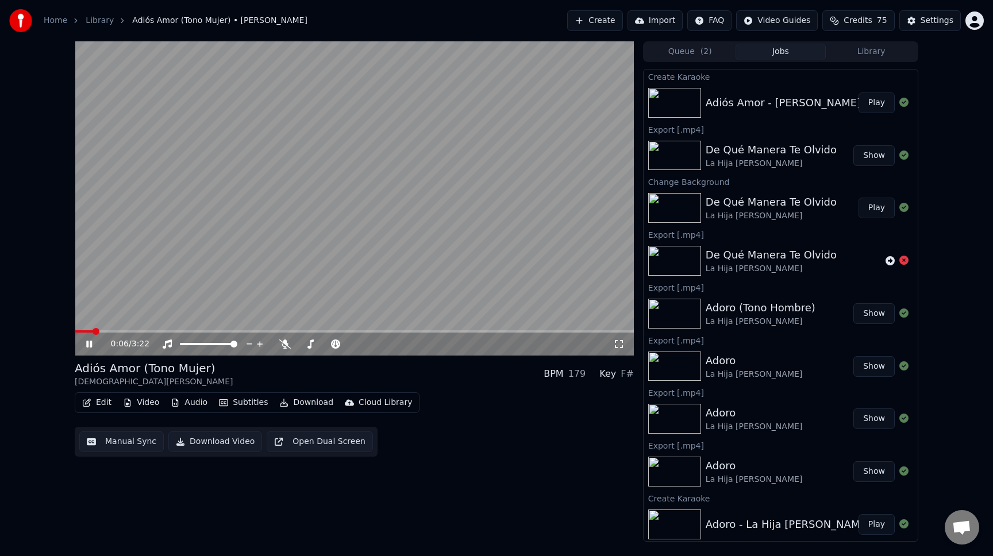
click at [76, 332] on span at bounding box center [84, 331] width 18 height 2
click at [91, 345] on icon at bounding box center [89, 344] width 6 height 7
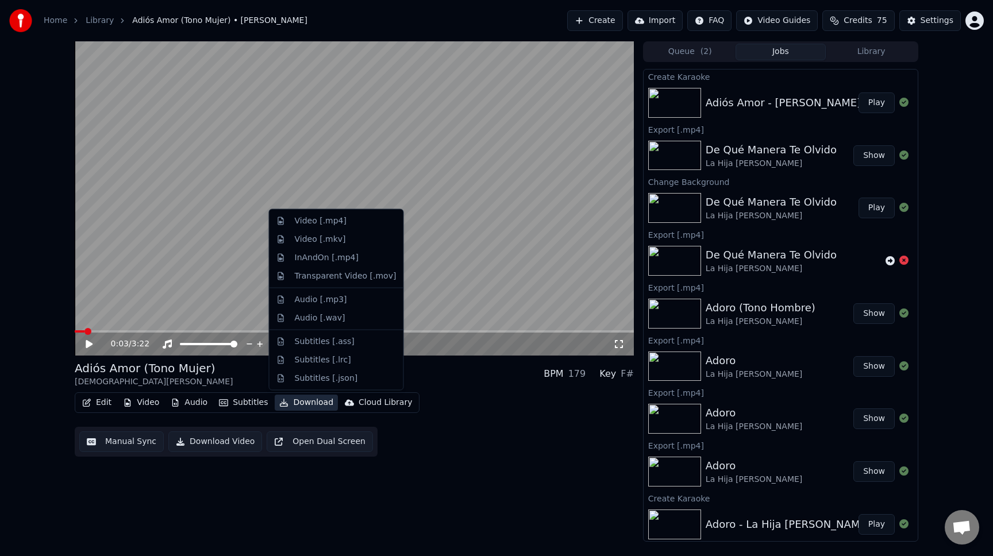
click at [303, 401] on button "Download" at bounding box center [306, 403] width 63 height 16
click at [314, 224] on div "Video [.mp4]" at bounding box center [321, 220] width 52 height 11
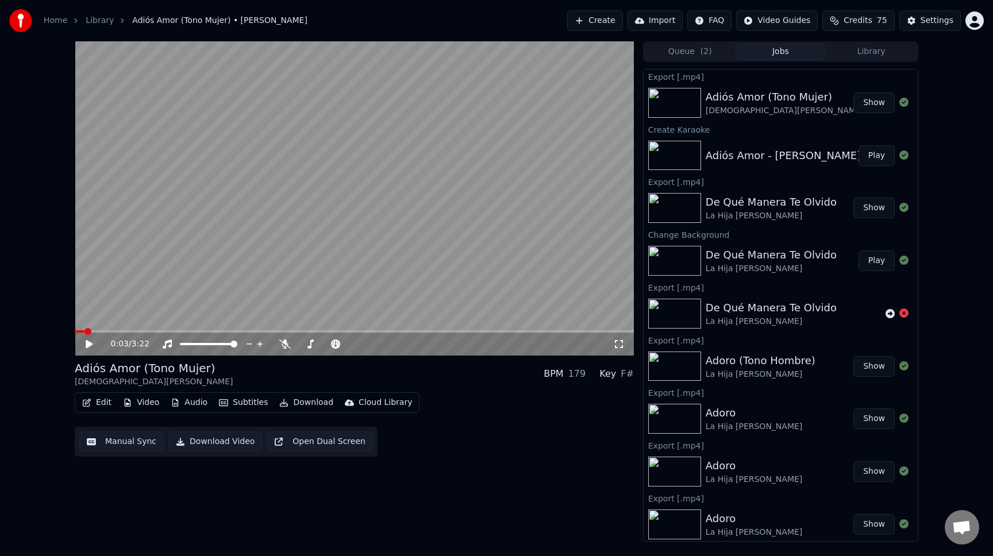
click at [867, 106] on button "Show" at bounding box center [873, 103] width 41 height 21
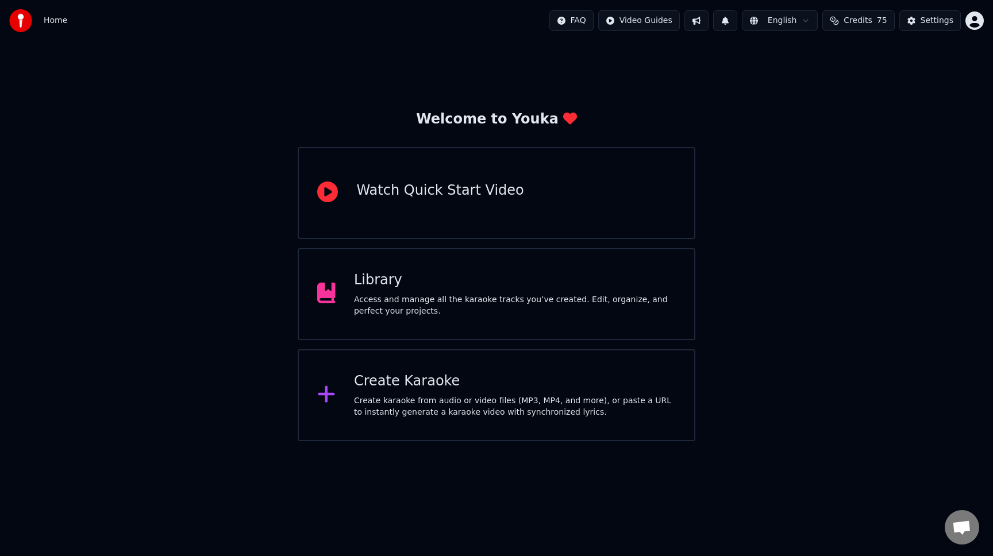
click at [545, 265] on div "Library Access and manage all the karaoke tracks you’ve created. Edit, organize…" at bounding box center [496, 294] width 397 height 92
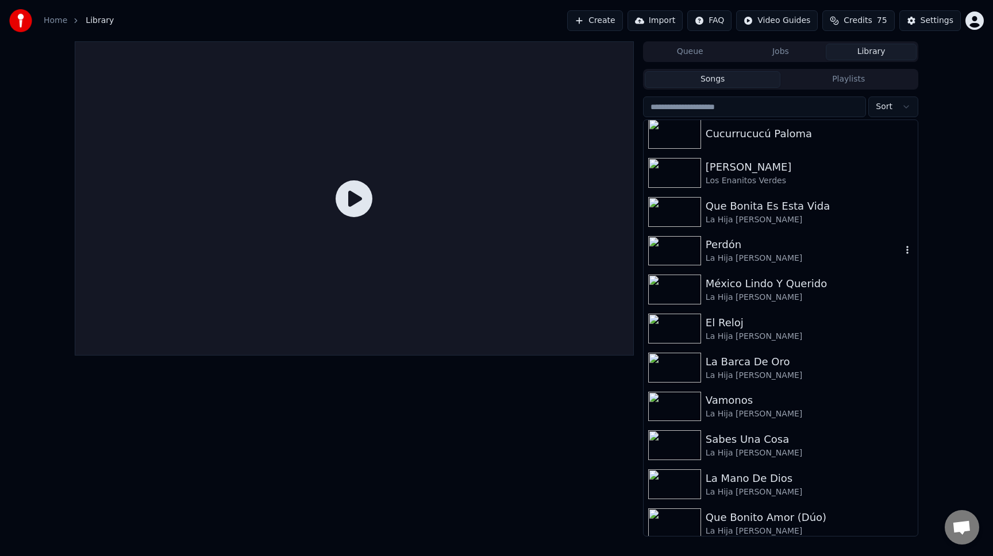
scroll to position [553, 0]
click at [818, 289] on div "México Lindo Y Querido" at bounding box center [804, 283] width 196 height 16
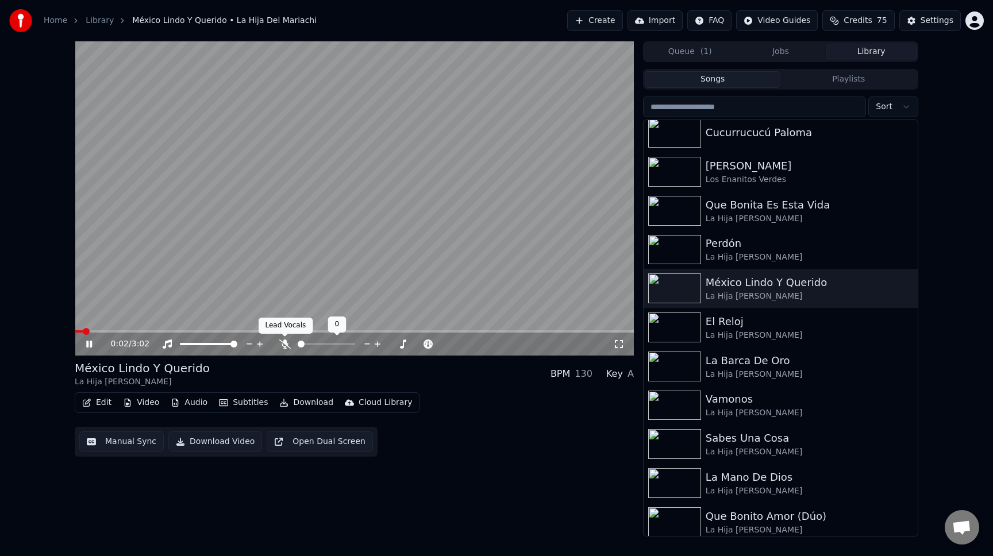
click at [286, 345] on icon at bounding box center [284, 344] width 11 height 9
click at [402, 343] on icon at bounding box center [403, 343] width 11 height 11
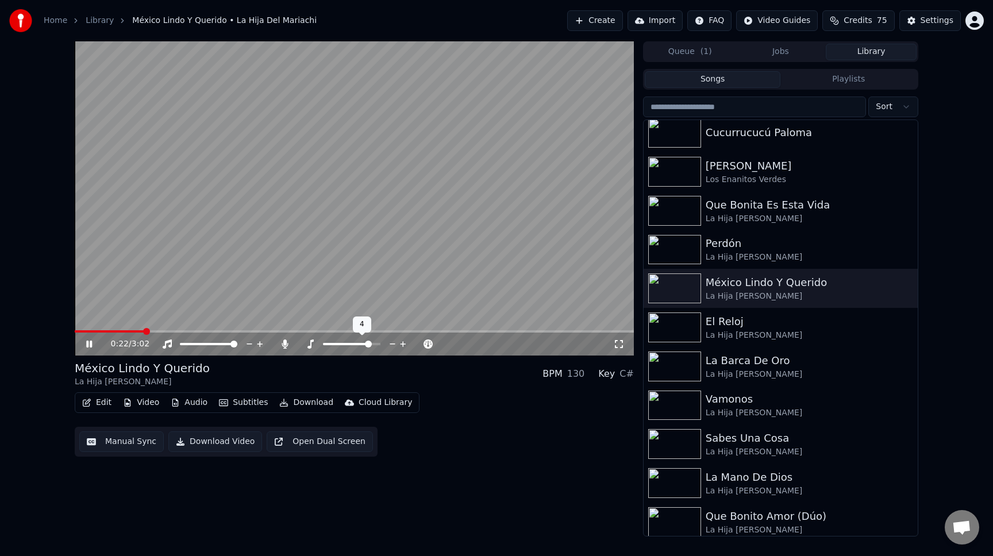
click at [402, 343] on icon at bounding box center [403, 344] width 6 height 6
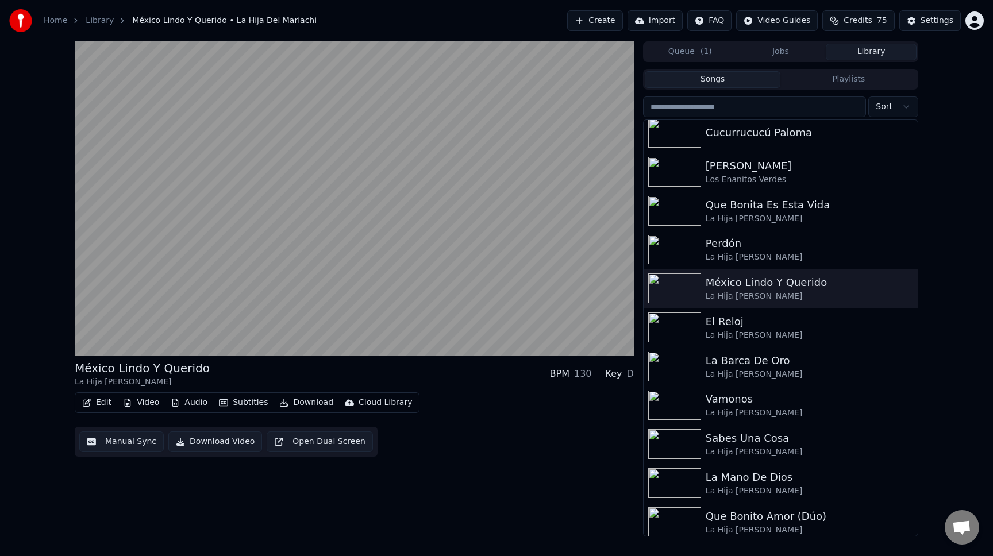
click at [95, 403] on button "Edit" at bounding box center [97, 403] width 38 height 16
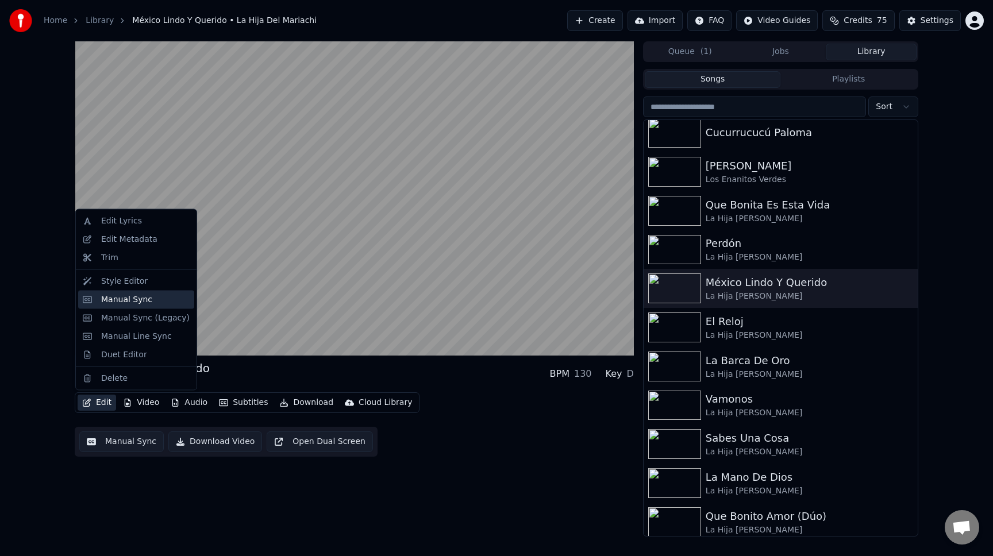
click at [131, 301] on div "Manual Sync" at bounding box center [126, 299] width 51 height 11
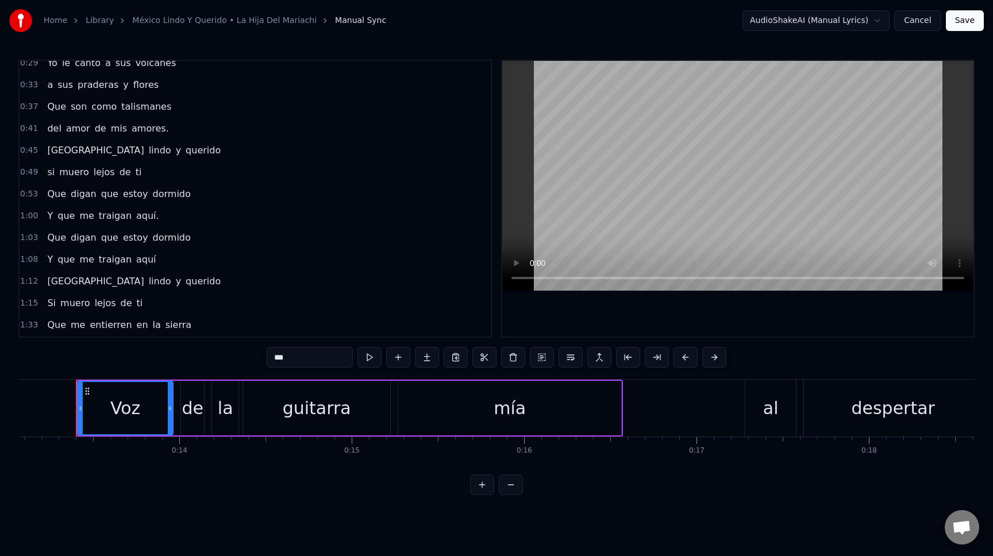
scroll to position [106, 0]
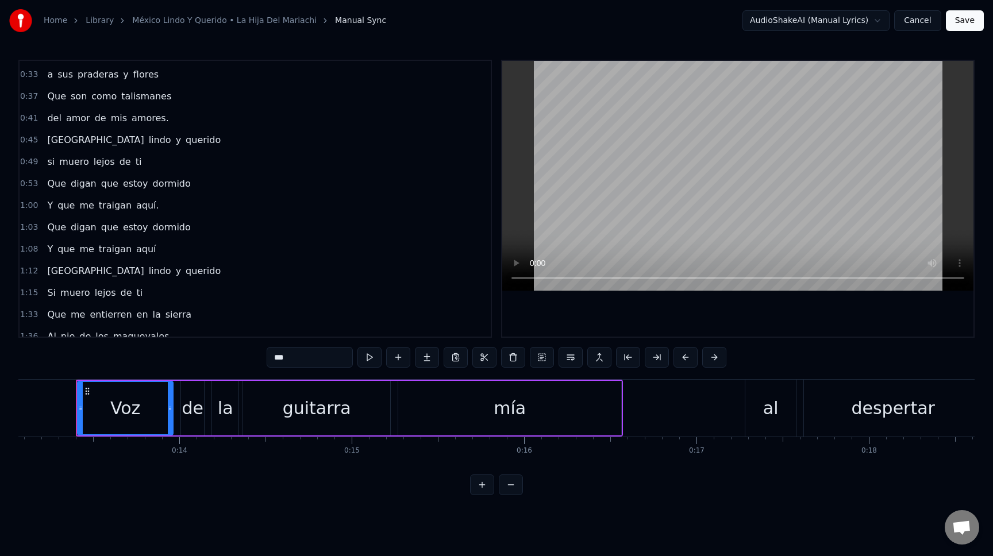
click at [172, 186] on span "dormido" at bounding box center [172, 183] width 40 height 13
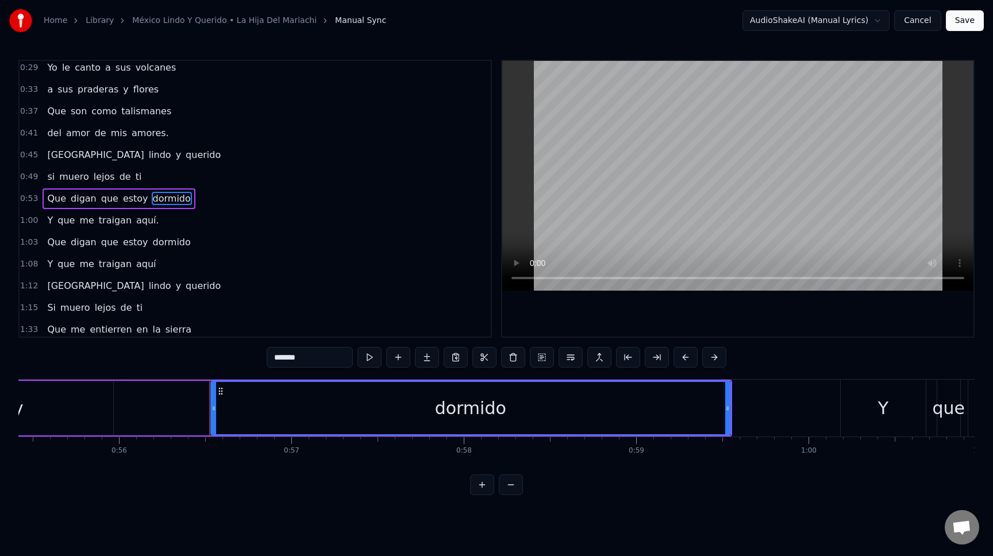
scroll to position [0, 9686]
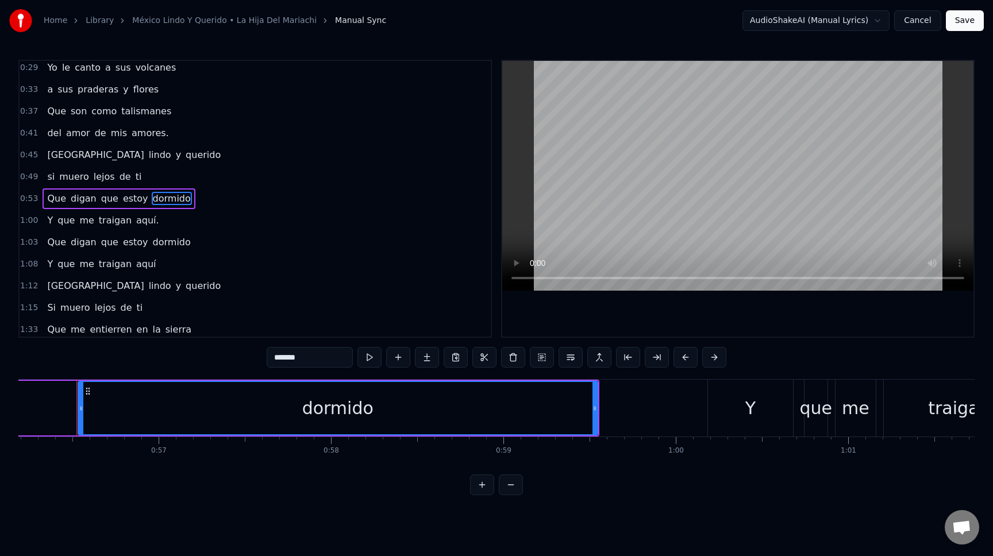
click at [319, 359] on input "*******" at bounding box center [310, 357] width 86 height 21
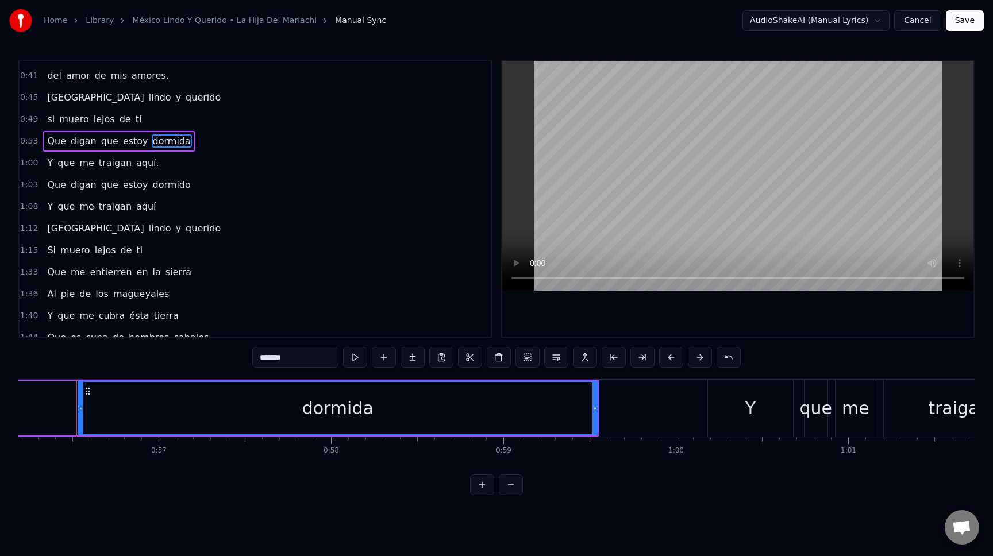
scroll to position [159, 0]
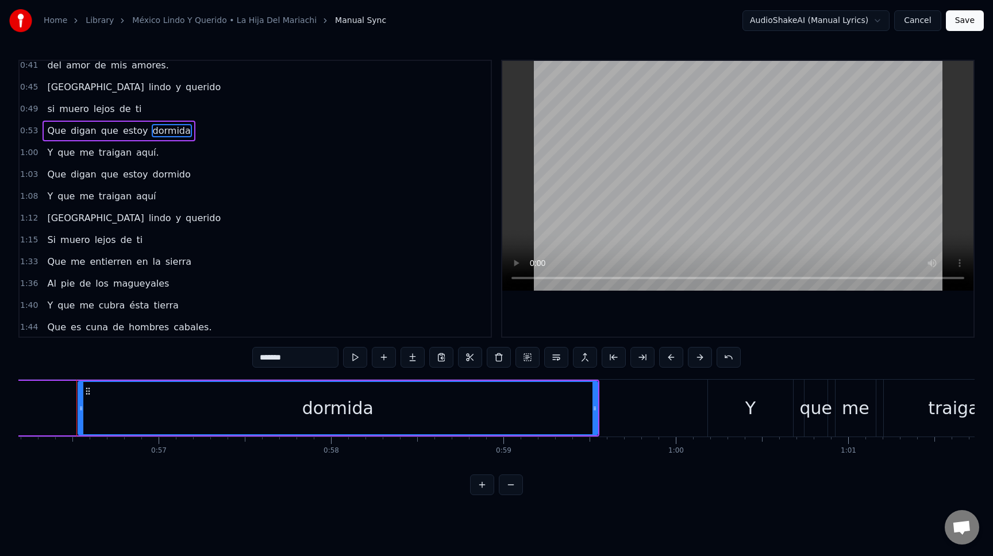
click at [165, 177] on span "dormido" at bounding box center [172, 174] width 40 height 13
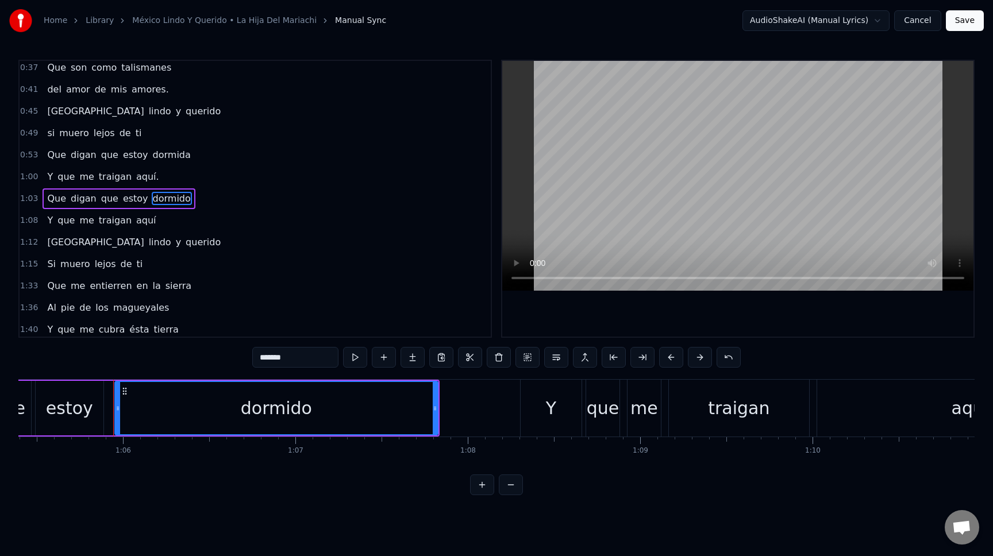
click at [306, 360] on input "*******" at bounding box center [295, 357] width 86 height 21
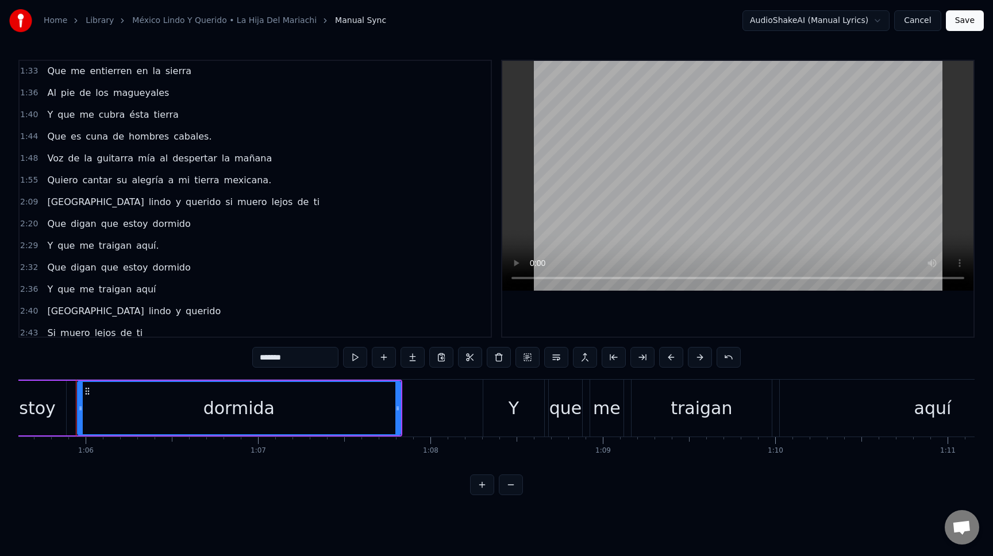
scroll to position [357, 0]
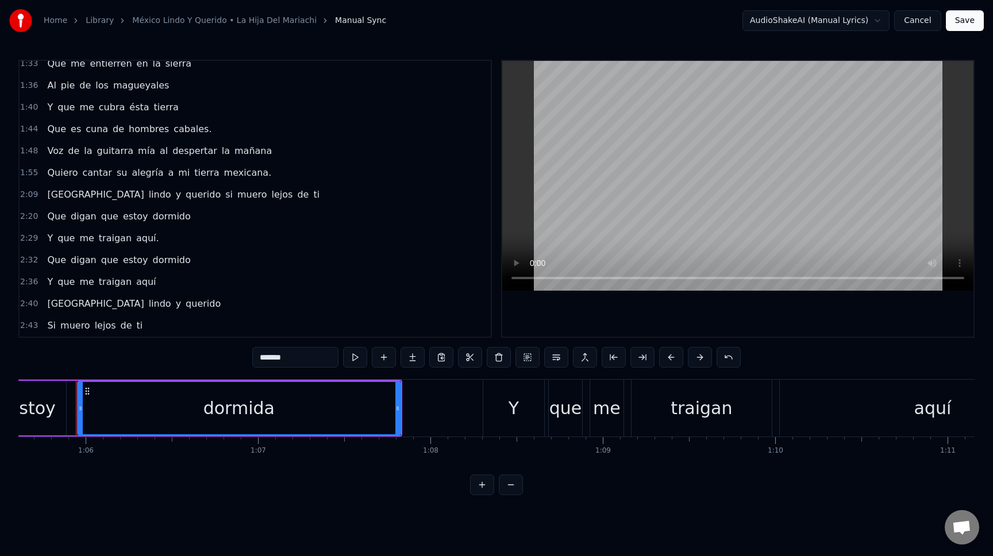
click at [163, 217] on span "dormido" at bounding box center [172, 216] width 40 height 13
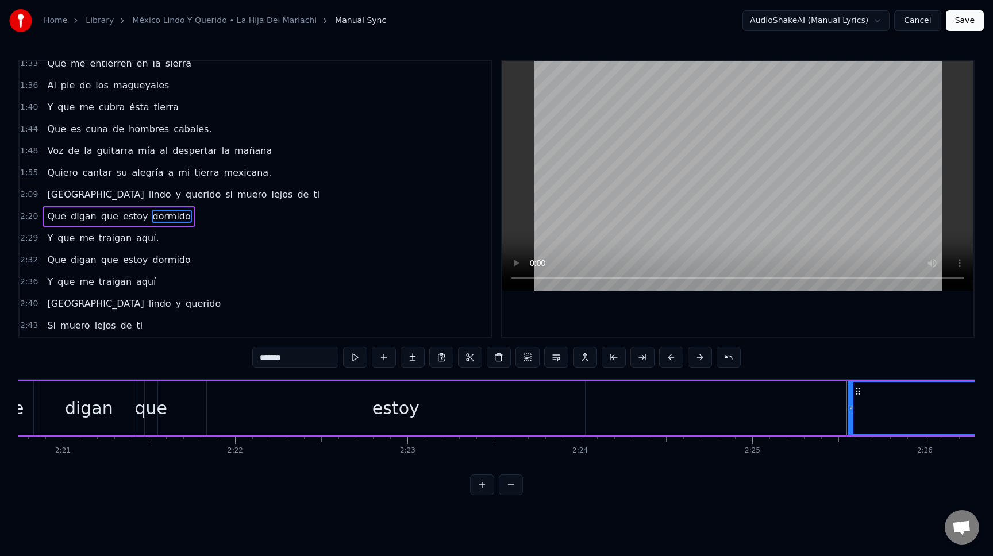
click at [322, 360] on input "*******" at bounding box center [295, 357] width 86 height 21
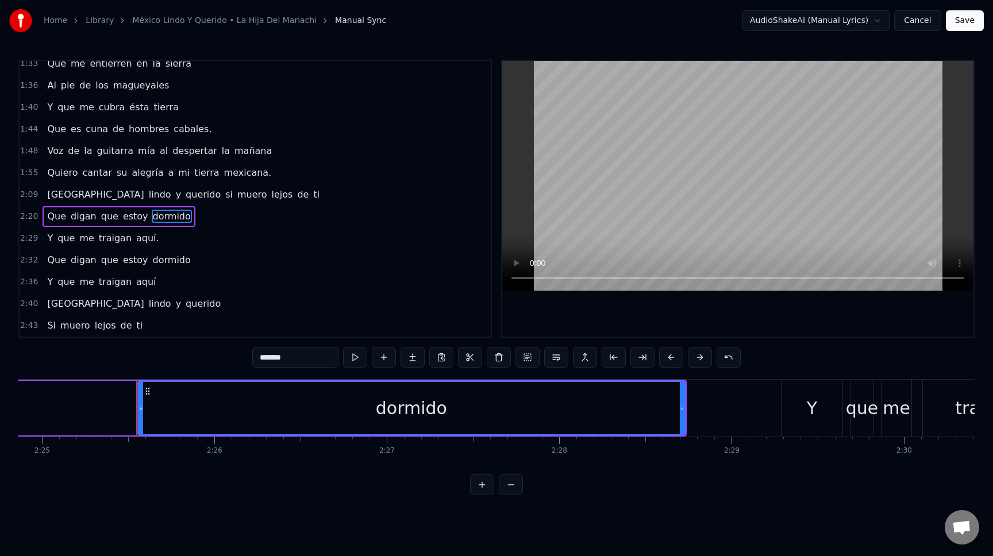
scroll to position [0, 25033]
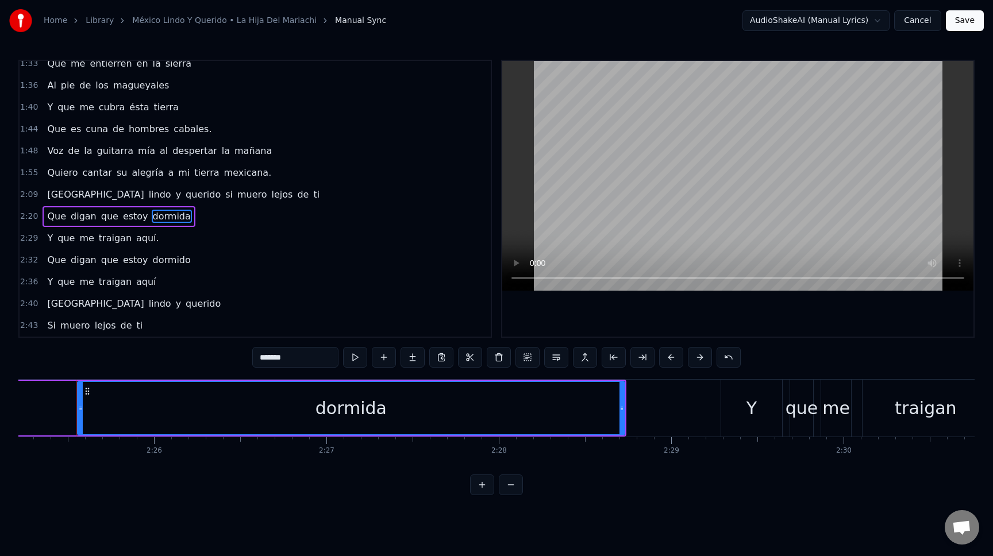
click at [156, 260] on span "dormido" at bounding box center [172, 259] width 40 height 13
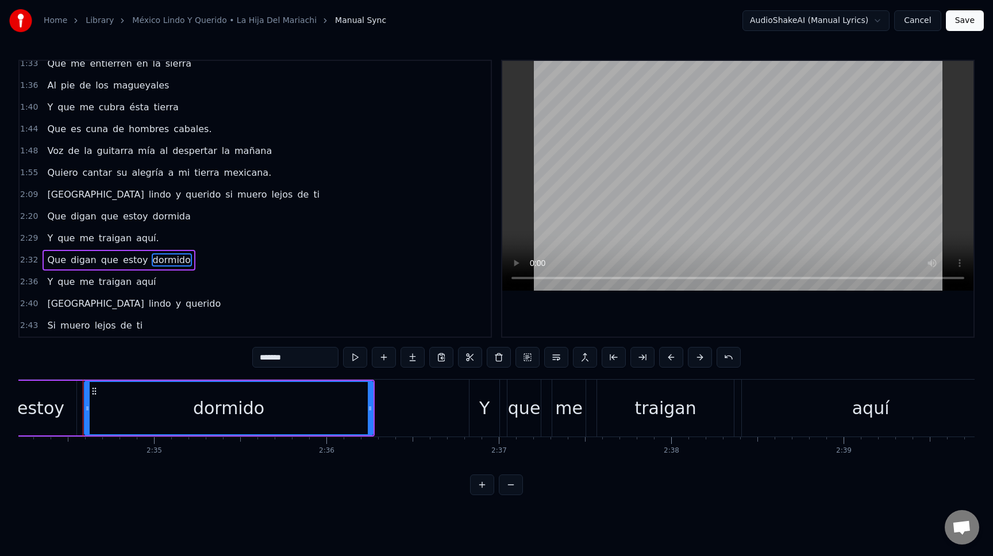
scroll to position [0, 26591]
click at [309, 364] on input "*******" at bounding box center [295, 357] width 86 height 21
type input "*******"
click at [961, 22] on button "Save" at bounding box center [965, 20] width 38 height 21
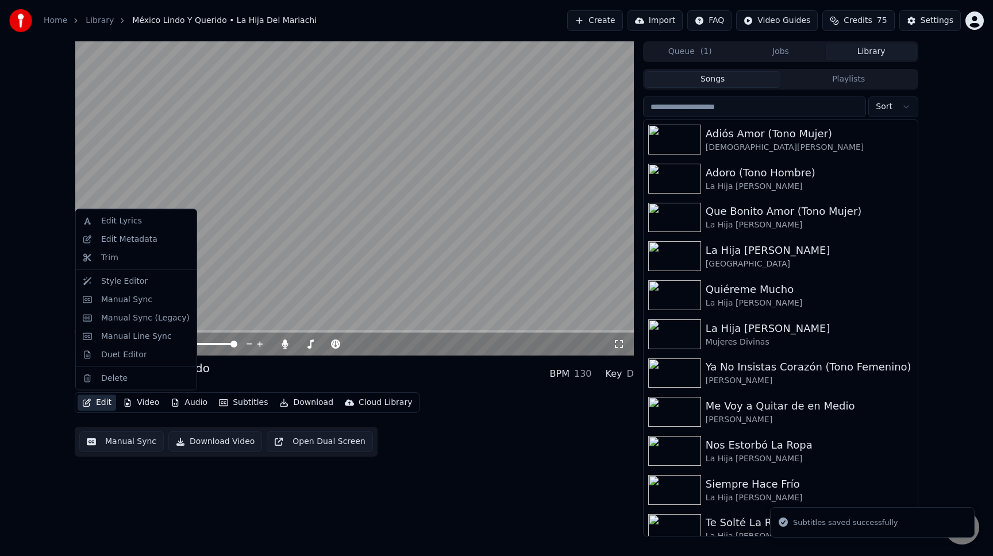
click at [98, 402] on button "Edit" at bounding box center [97, 403] width 38 height 16
click at [131, 239] on div "Edit Metadata" at bounding box center [129, 238] width 56 height 11
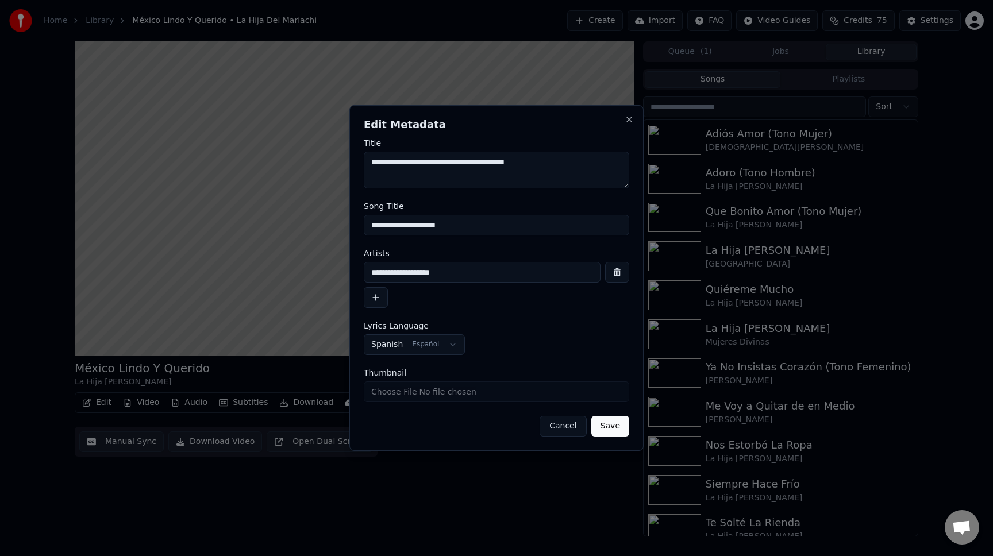
click at [480, 228] on input "**********" at bounding box center [496, 225] width 265 height 21
type input "**********"
click at [613, 427] on button "Save" at bounding box center [610, 426] width 38 height 21
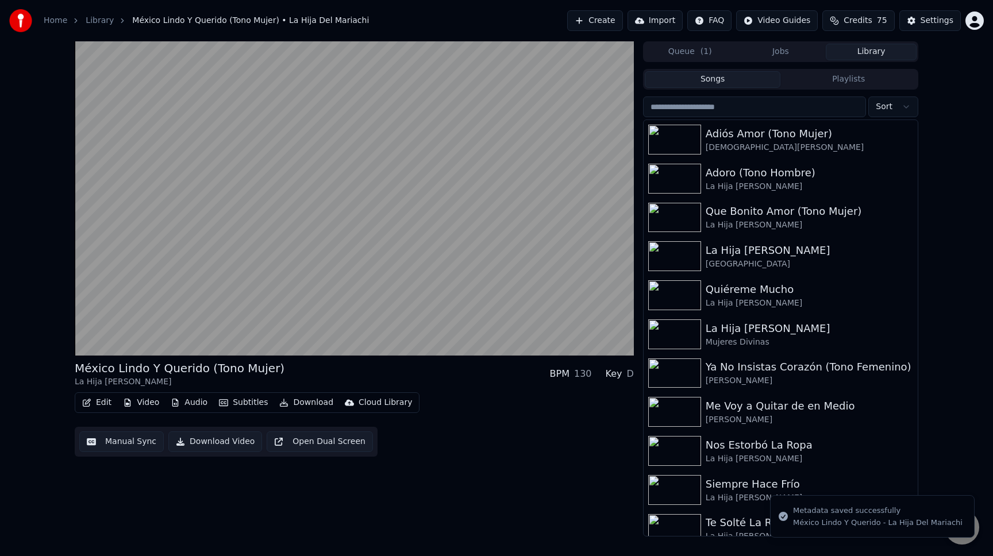
click at [147, 405] on button "Video" at bounding box center [140, 403] width 45 height 16
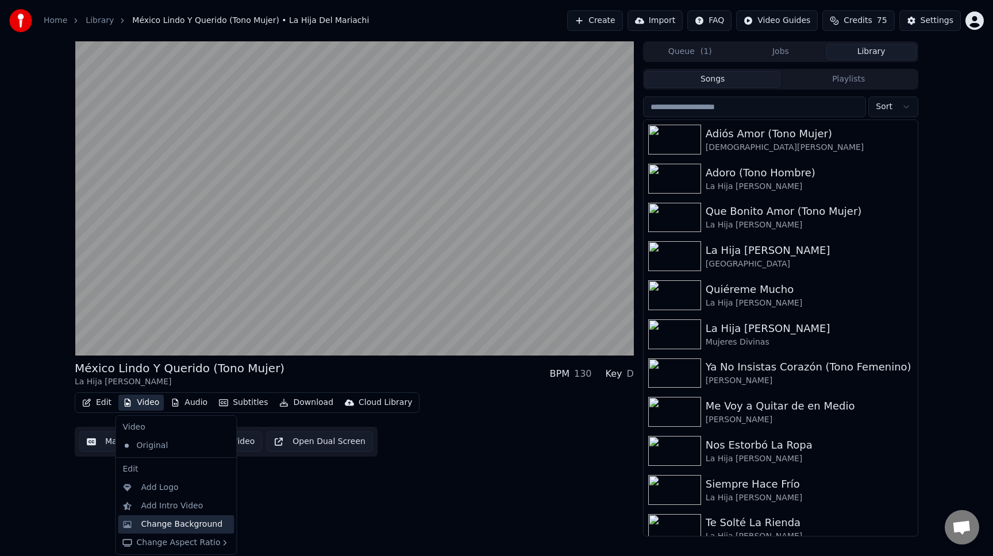
click at [171, 521] on div "Change Background" at bounding box center [182, 524] width 82 height 11
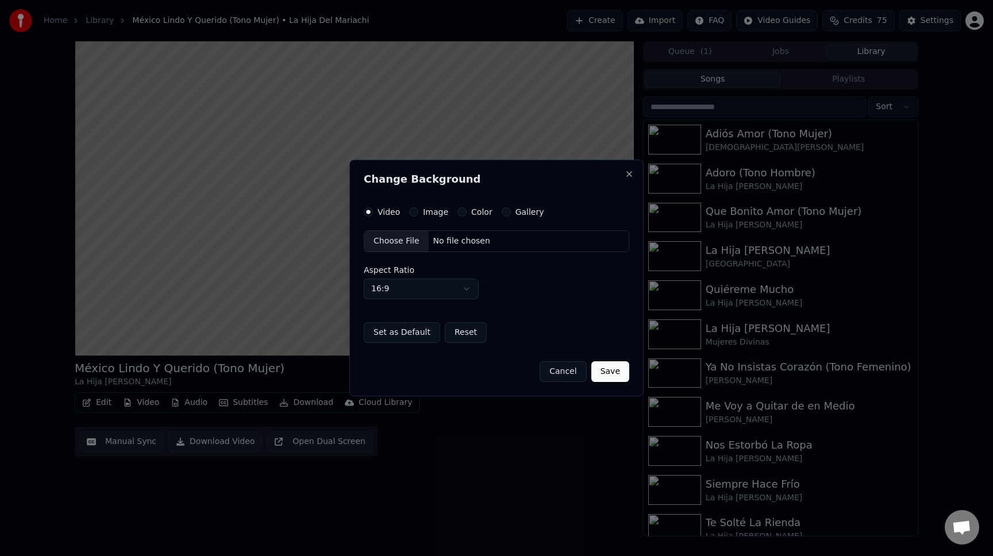
click at [416, 213] on button "Image" at bounding box center [413, 211] width 9 height 9
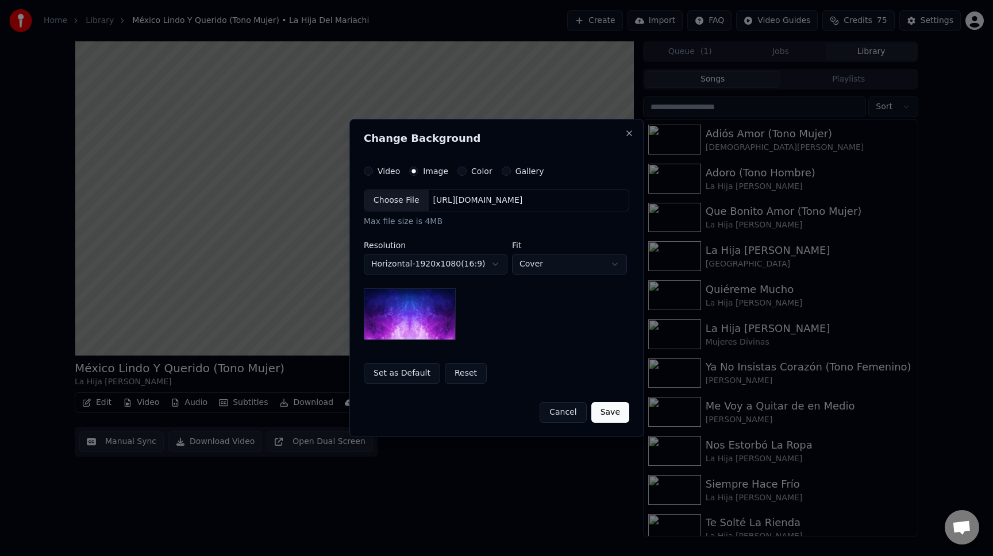
click at [401, 199] on div "Choose File" at bounding box center [396, 200] width 64 height 21
click at [421, 375] on button "Set as Default" at bounding box center [402, 373] width 76 height 21
click at [606, 414] on button "Save" at bounding box center [610, 412] width 38 height 21
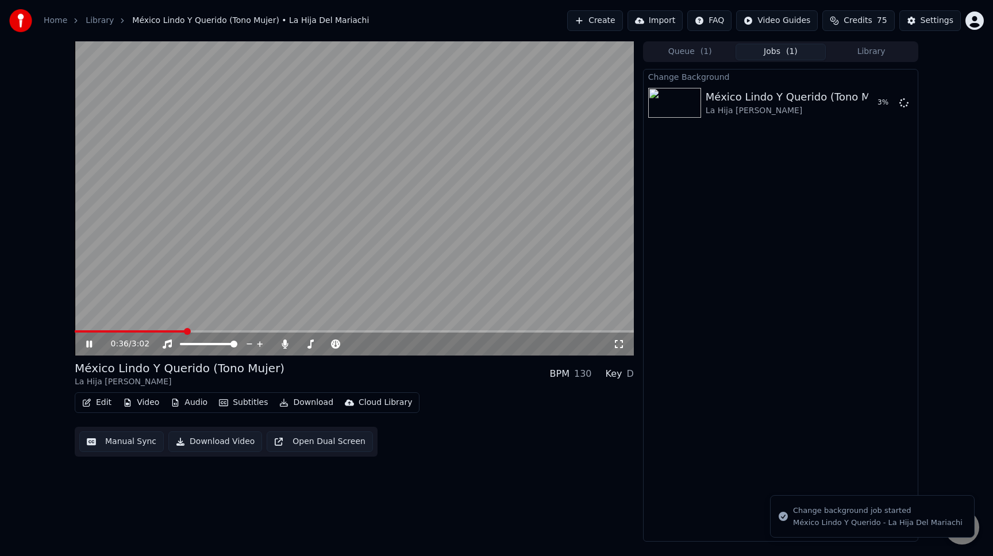
click at [371, 231] on video at bounding box center [354, 198] width 559 height 314
click at [883, 103] on button "Play" at bounding box center [876, 103] width 36 height 21
click at [268, 275] on video at bounding box center [354, 198] width 559 height 314
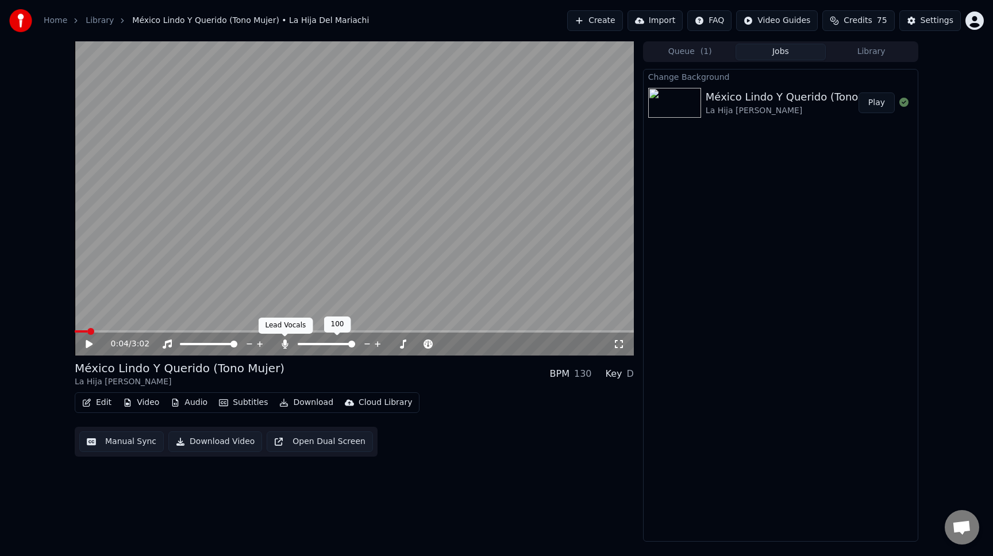
click at [288, 345] on icon at bounding box center [284, 344] width 11 height 9
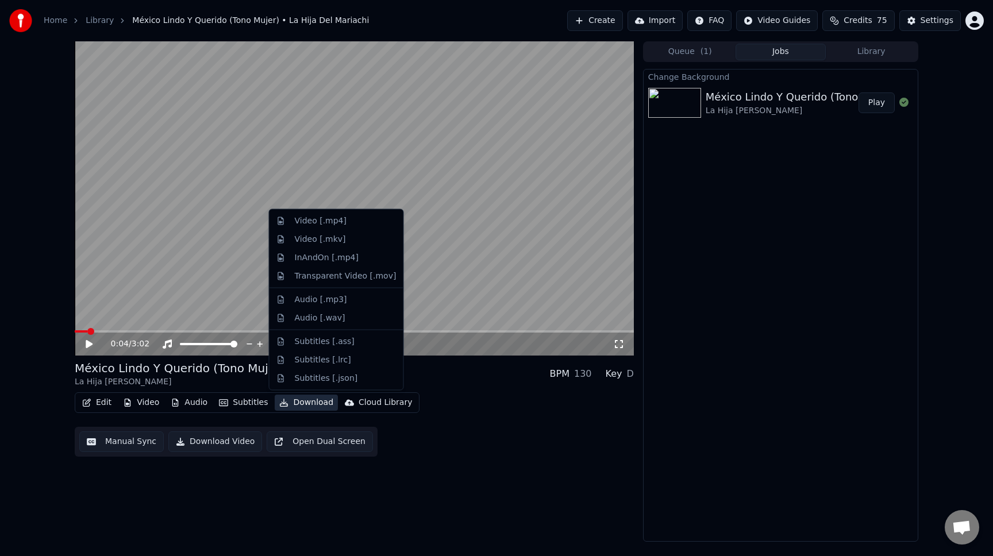
click at [311, 403] on button "Download" at bounding box center [306, 403] width 63 height 16
click at [325, 220] on div "Video [.mp4]" at bounding box center [321, 220] width 52 height 11
